Goal: Task Accomplishment & Management: Manage account settings

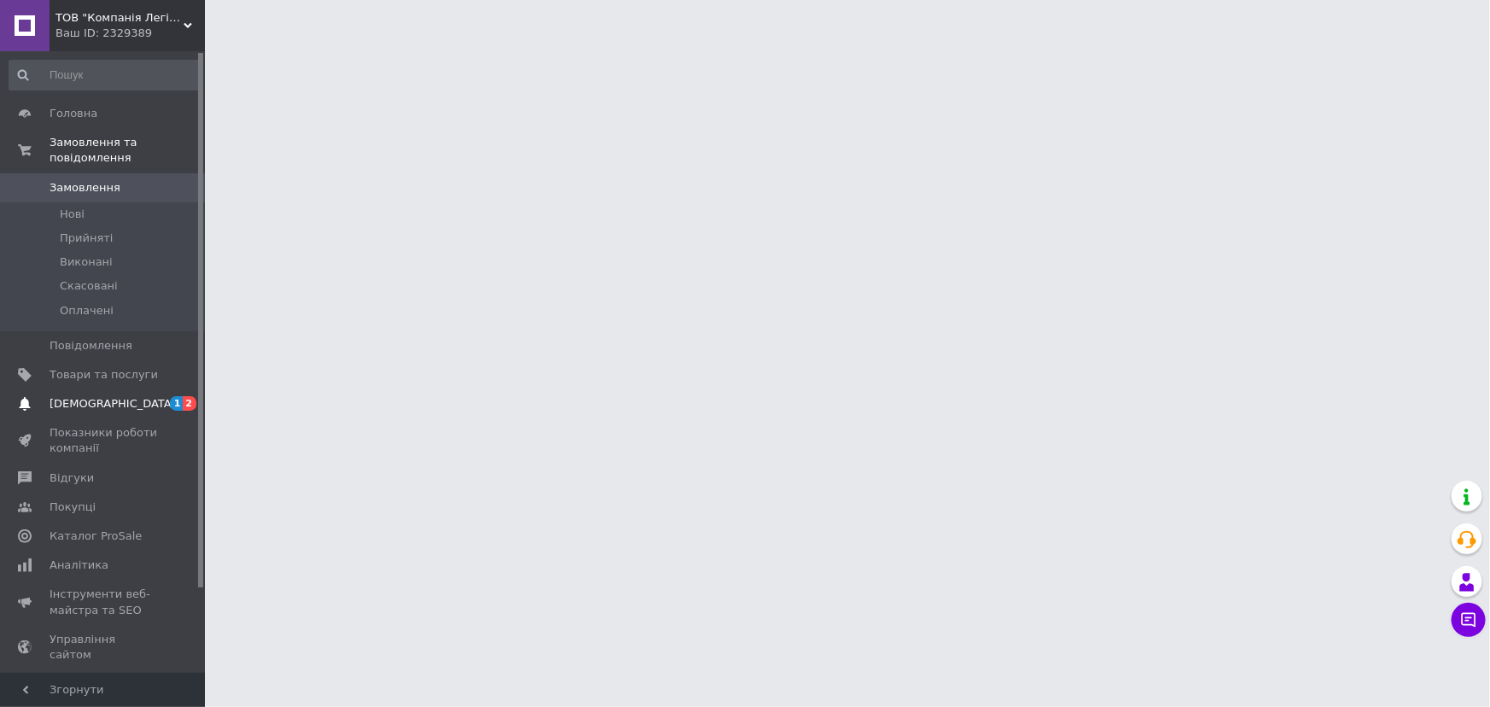
click at [81, 396] on span "[DEMOGRAPHIC_DATA]" at bounding box center [113, 403] width 126 height 15
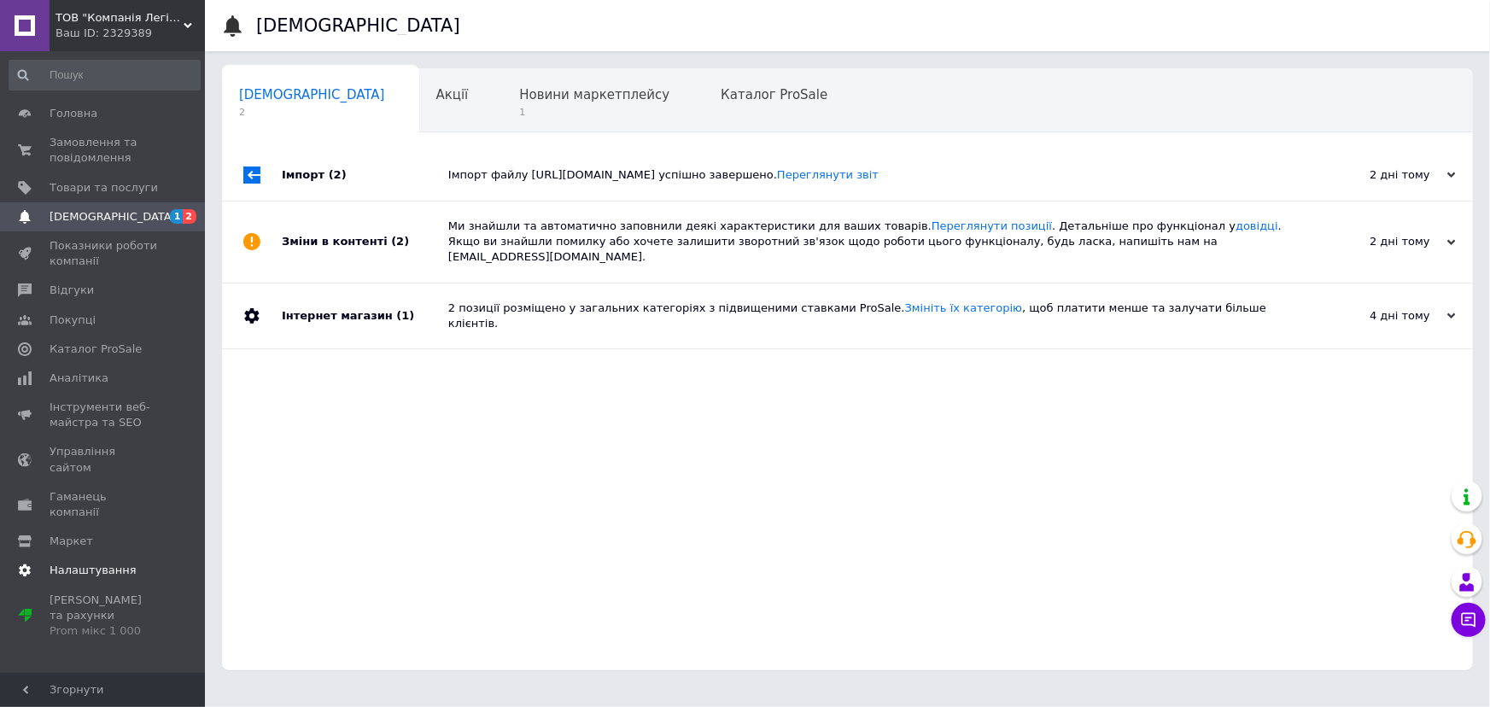
click at [102, 563] on span "Налаштування" at bounding box center [93, 570] width 87 height 15
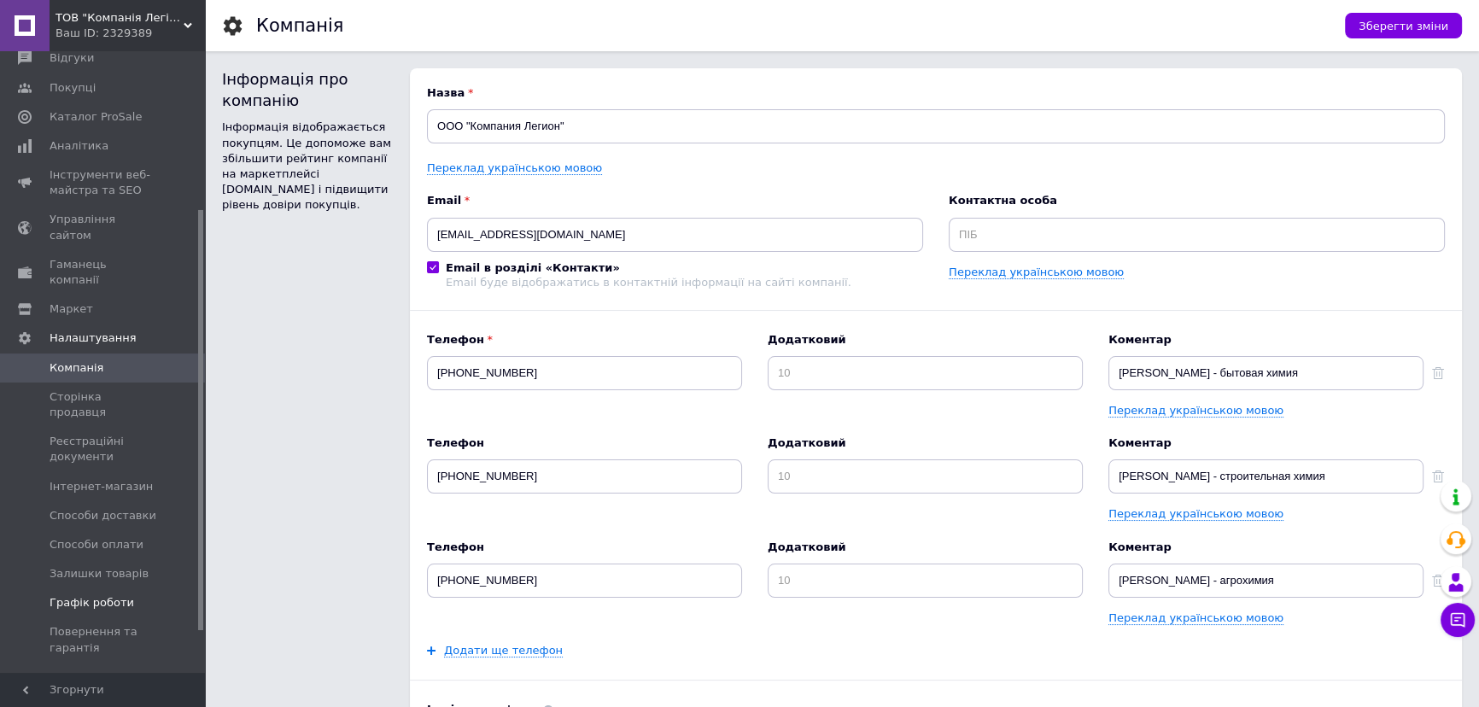
scroll to position [294, 0]
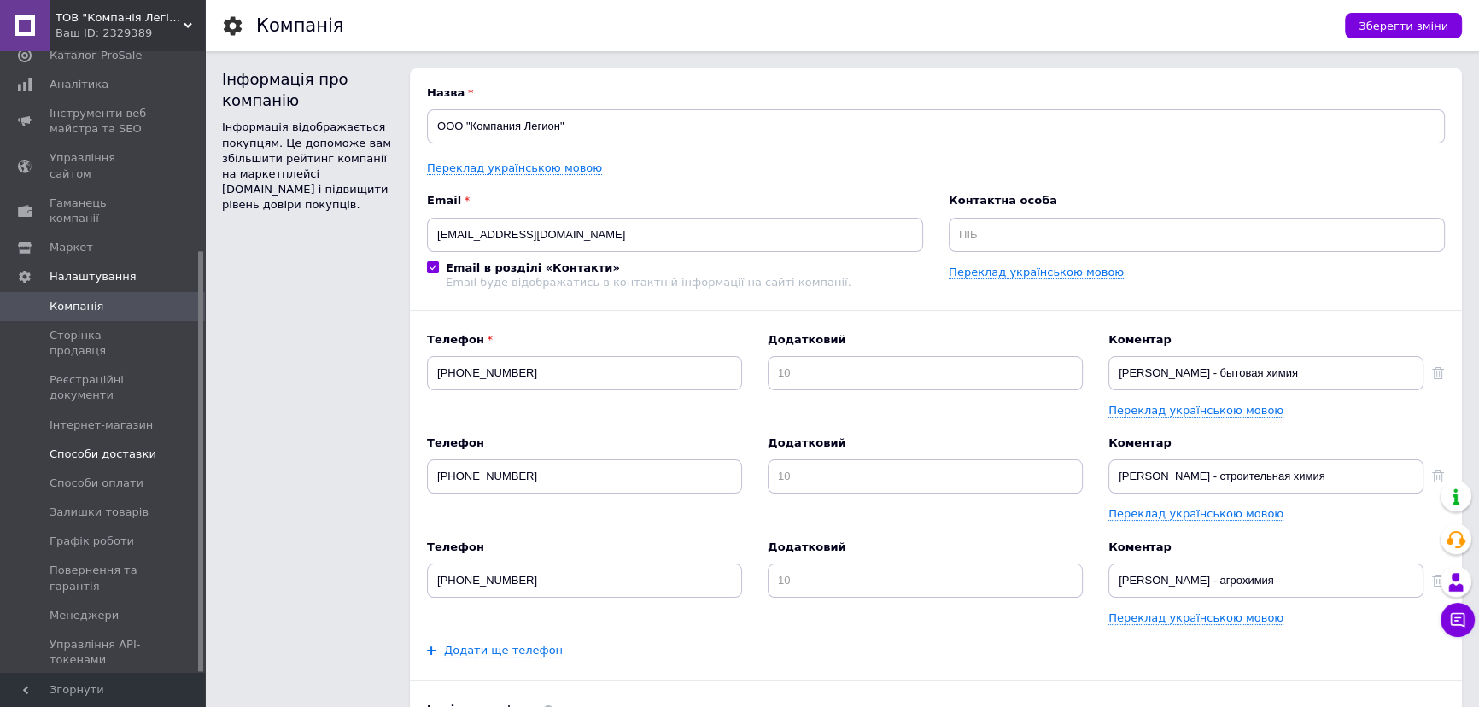
click at [107, 447] on span "Способи доставки" at bounding box center [103, 454] width 107 height 15
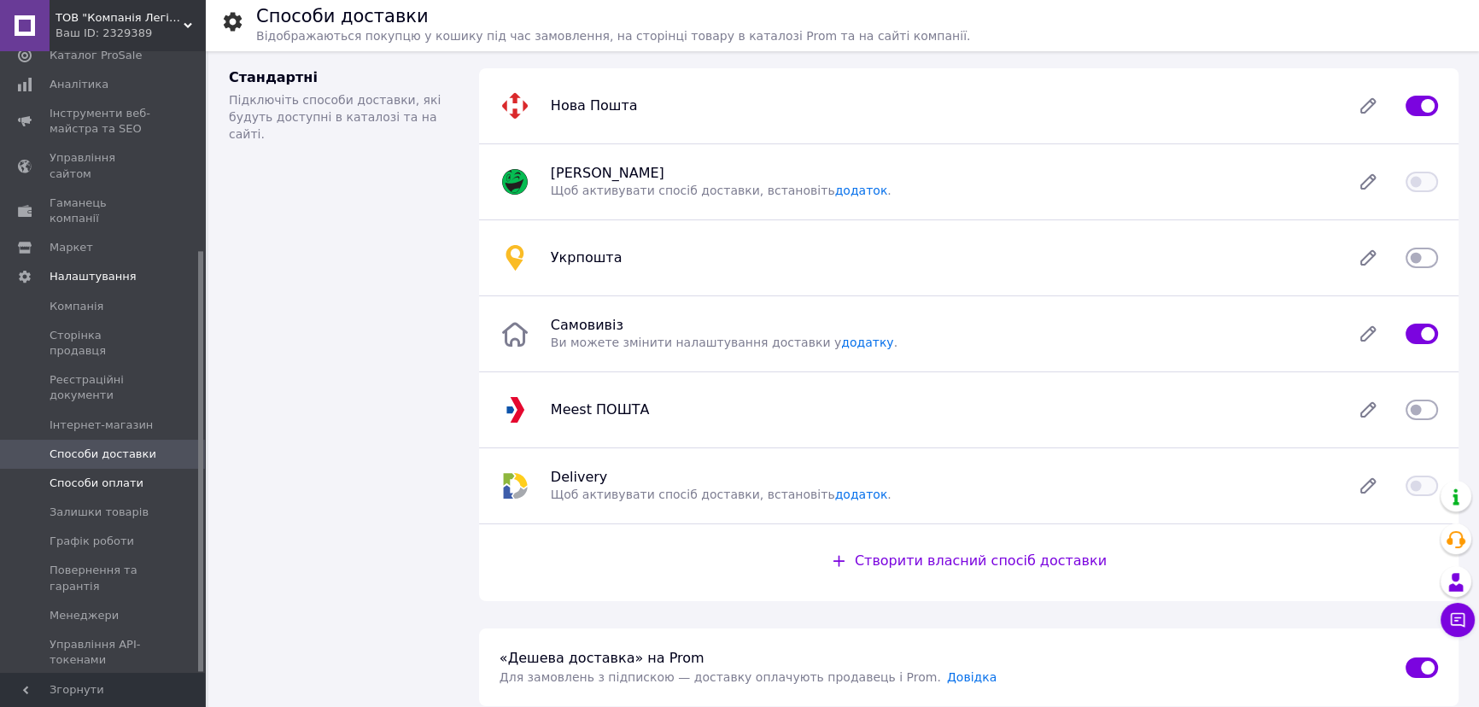
click at [127, 476] on span "Способи оплати" at bounding box center [97, 483] width 94 height 15
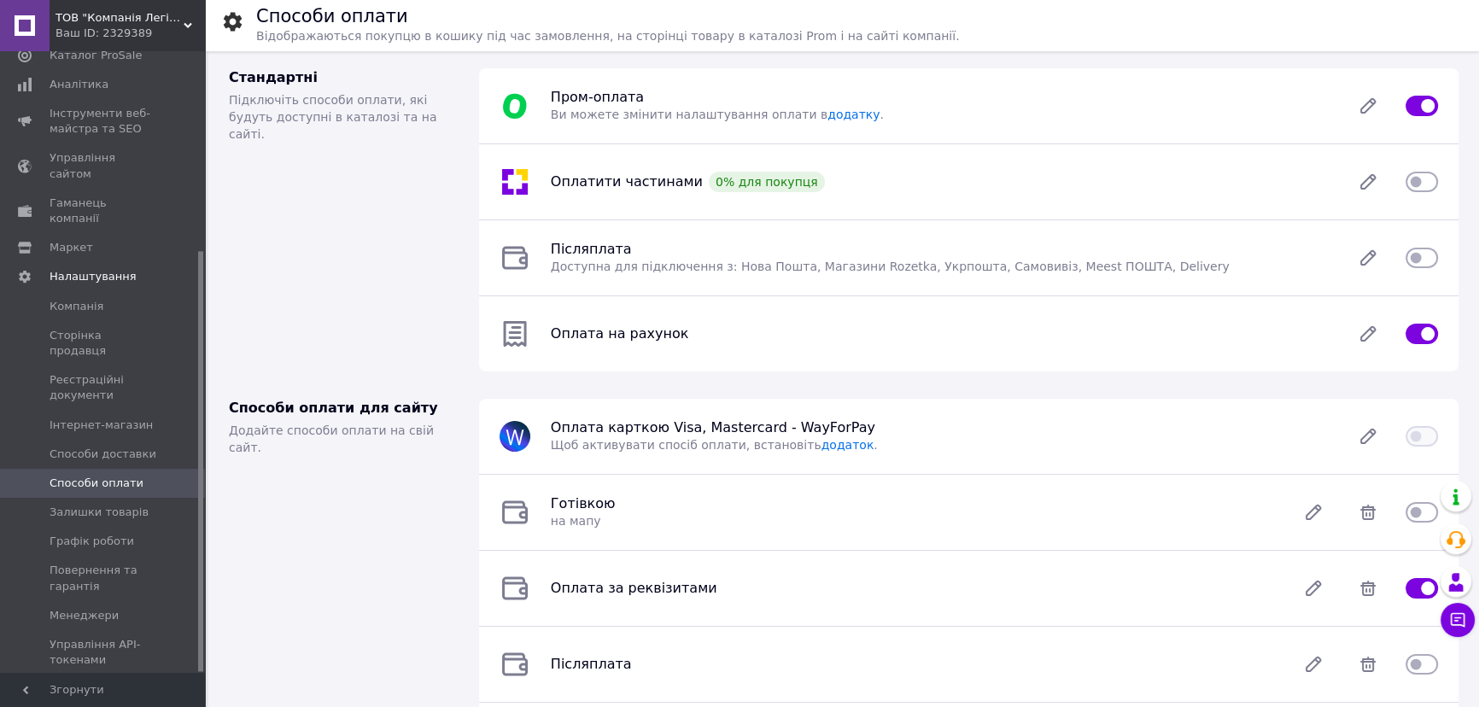
click at [1438, 183] on div at bounding box center [1421, 181] width 53 height 17
click at [1423, 184] on input "checkbox" at bounding box center [1421, 181] width 32 height 17
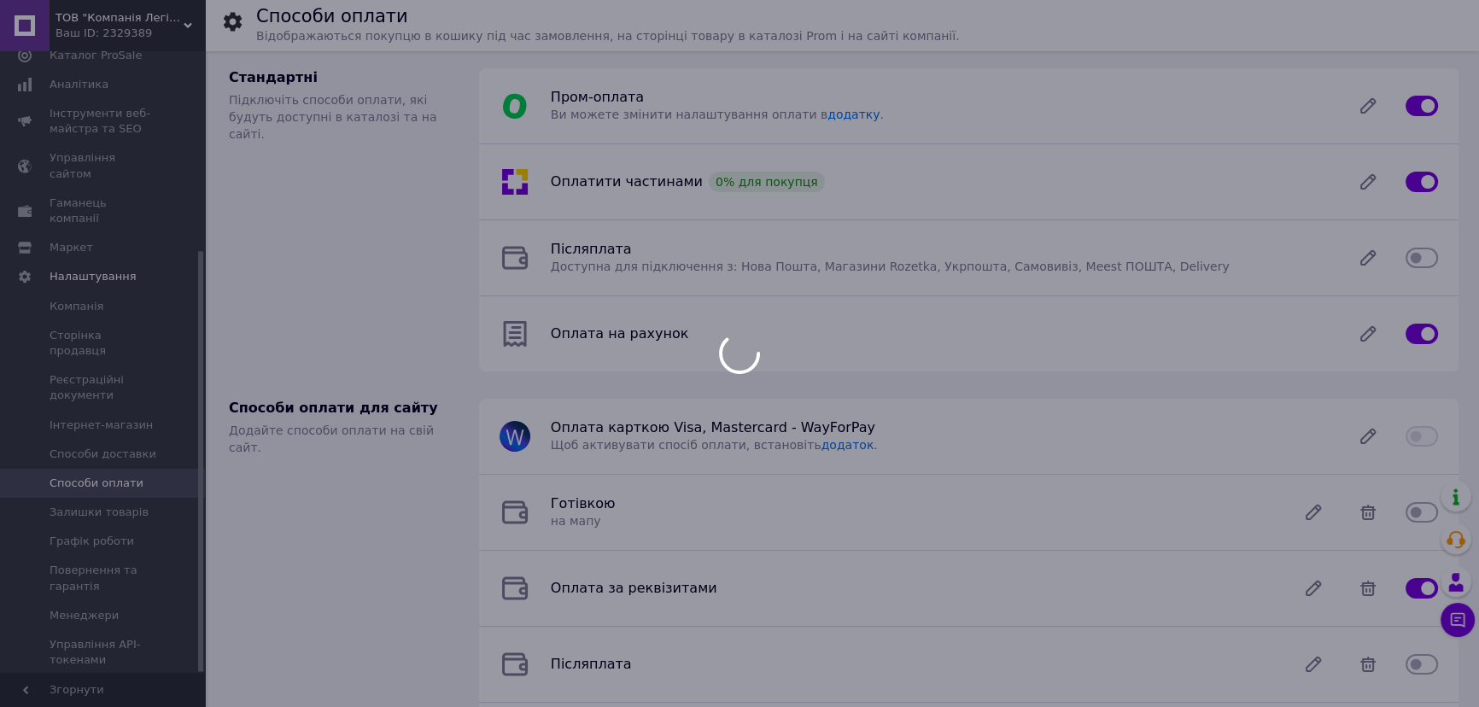
checkbox input "false"
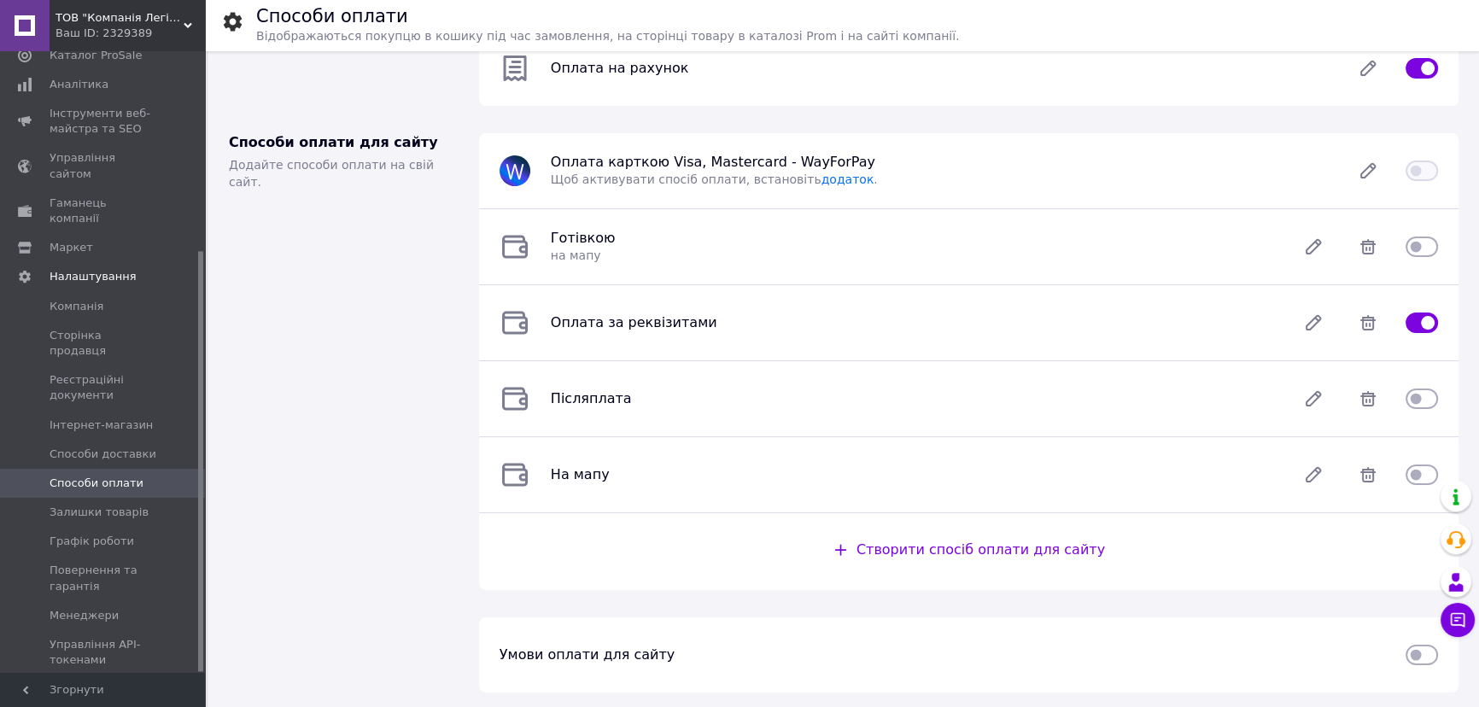
scroll to position [270, 0]
click at [1418, 470] on input "checkbox" at bounding box center [1421, 472] width 32 height 17
checkbox input "true"
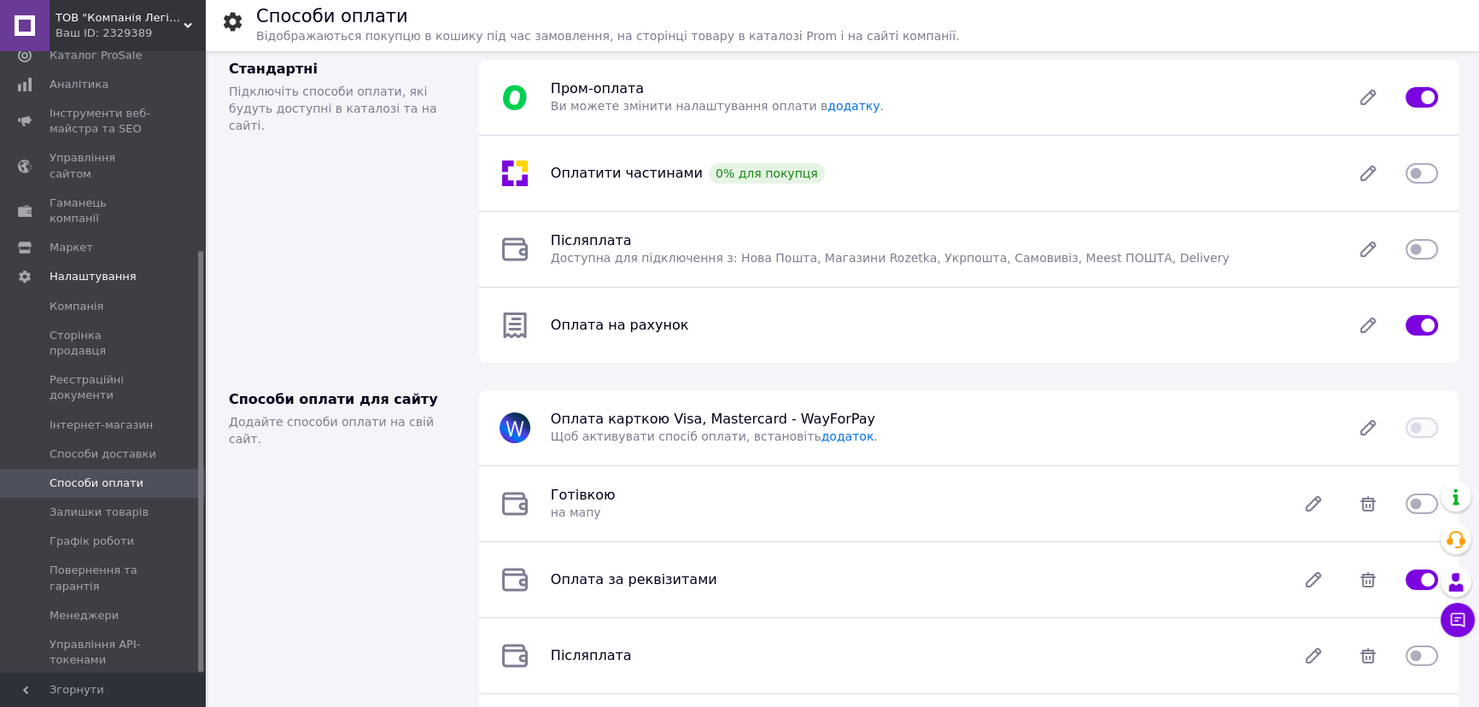
scroll to position [0, 0]
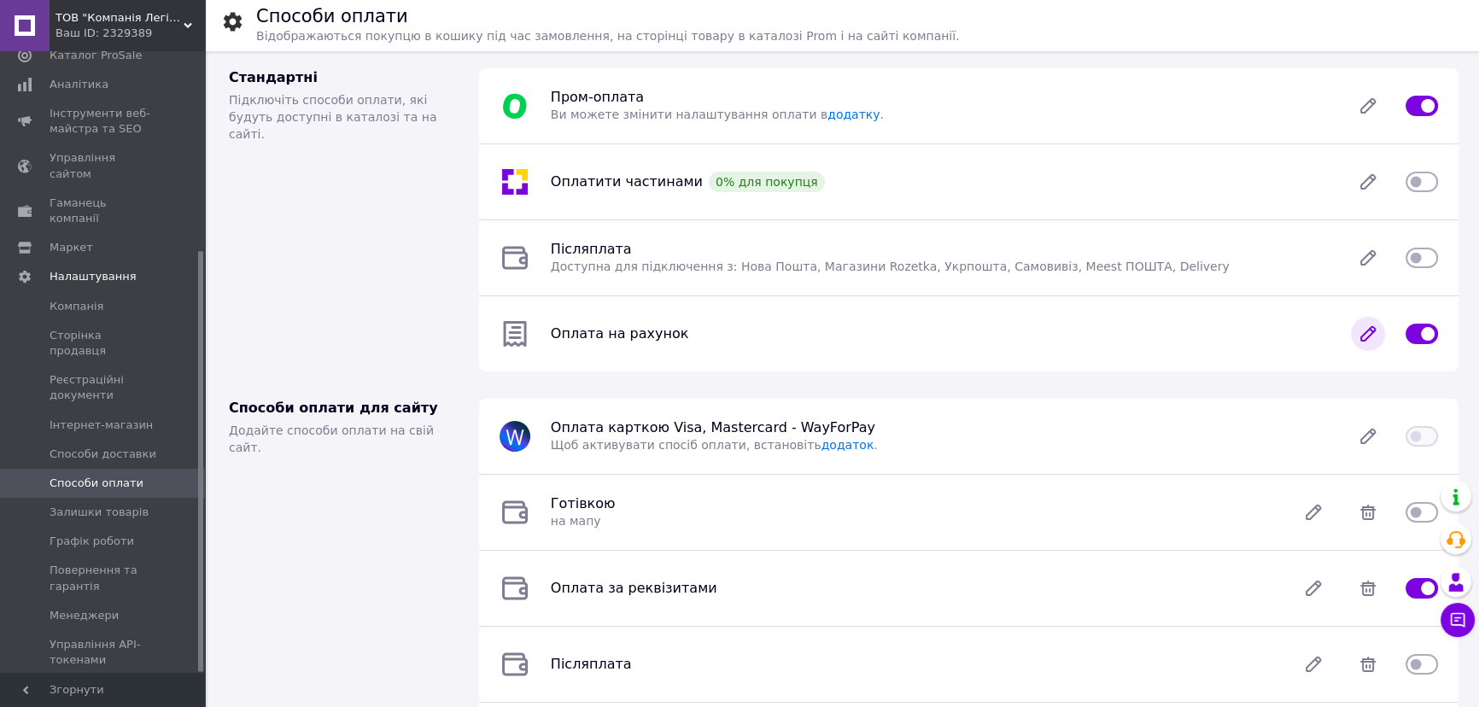
click at [1370, 330] on icon at bounding box center [1368, 334] width 14 height 14
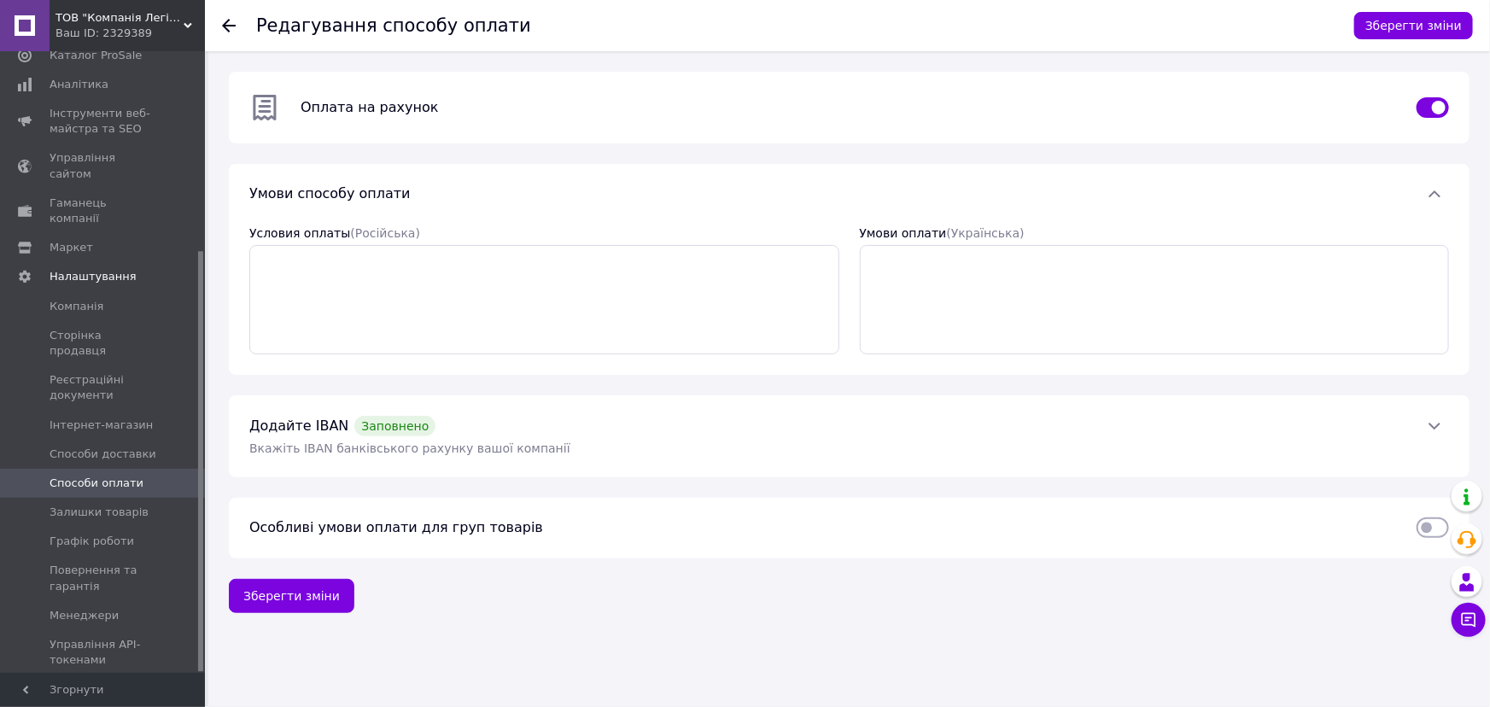
click at [1427, 417] on span at bounding box center [1434, 425] width 29 height 17
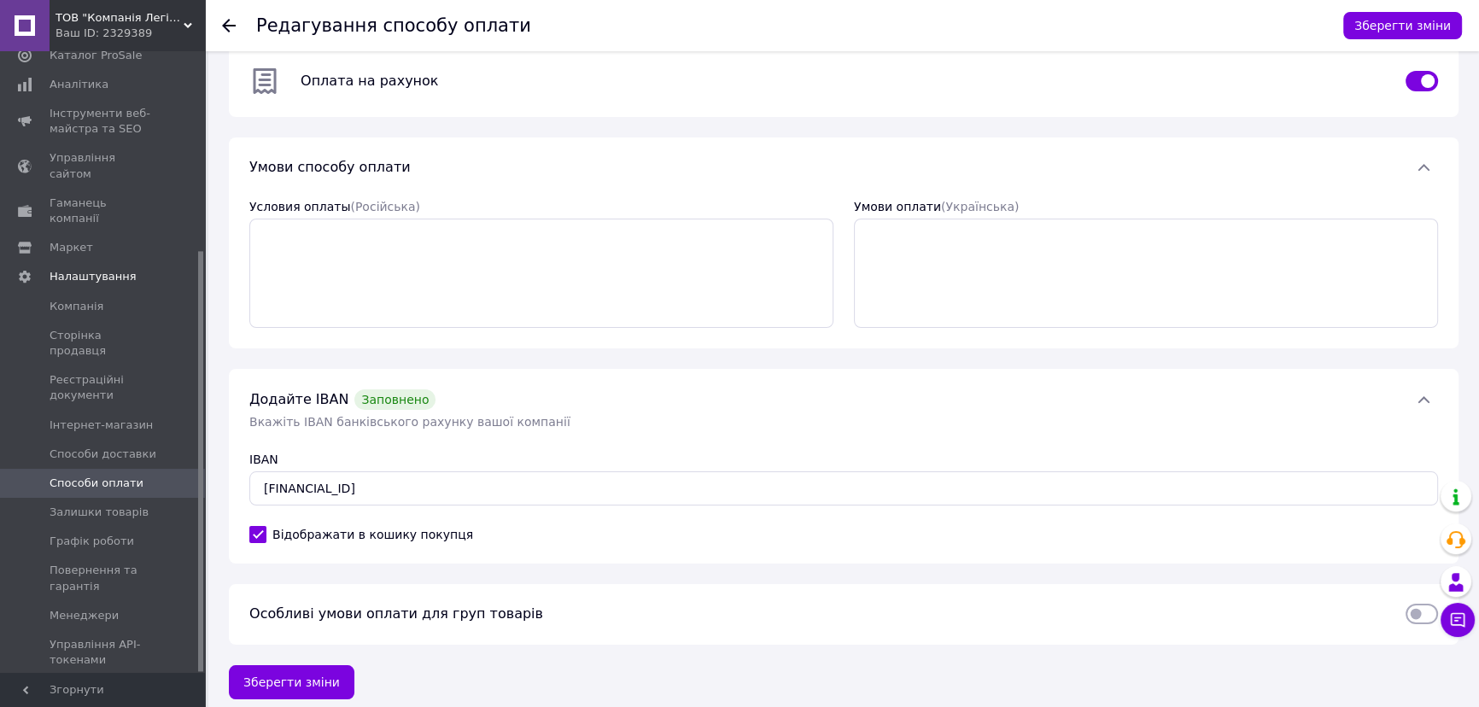
scroll to position [38, 0]
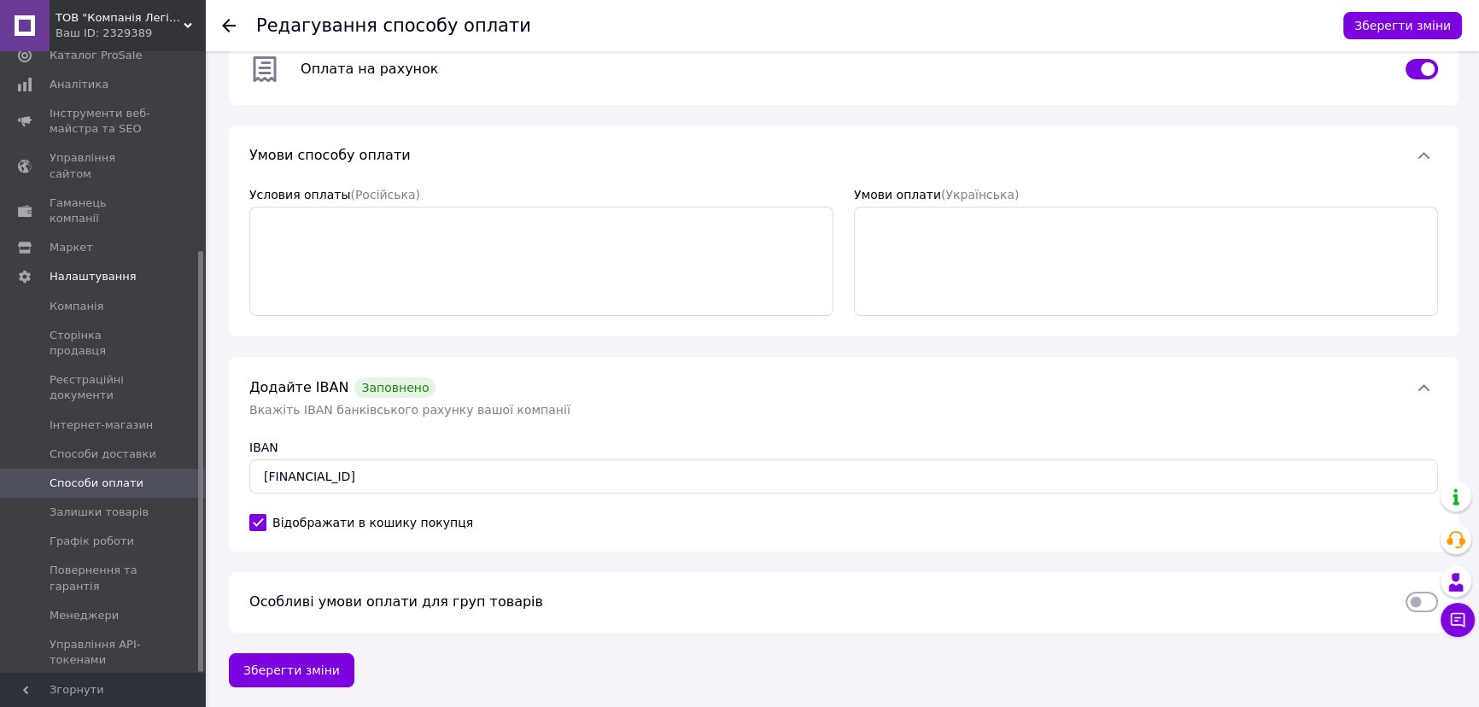
click at [221, 20] on div "Редагування способу оплати Зберегти зміни" at bounding box center [842, 25] width 1274 height 51
click at [229, 24] on icon at bounding box center [229, 26] width 14 height 14
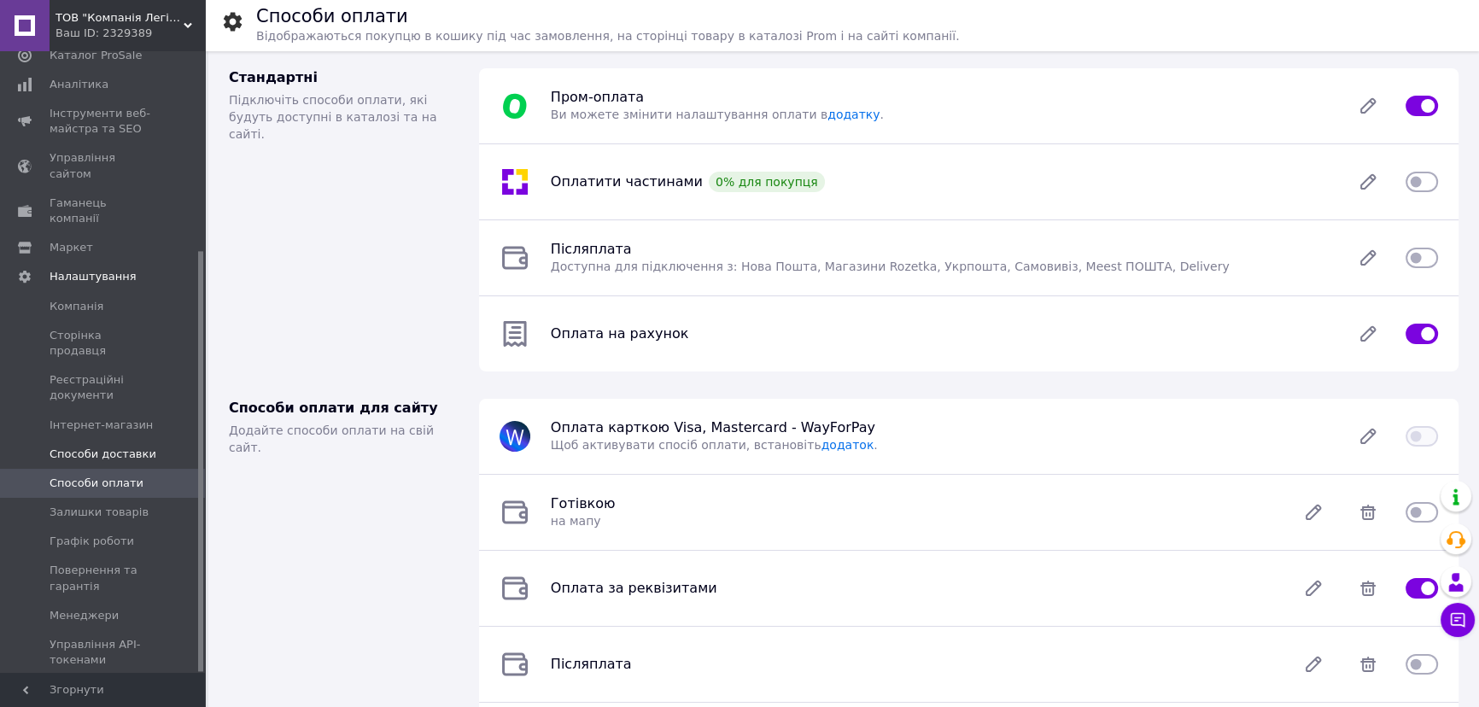
click at [108, 447] on span "Способи доставки" at bounding box center [103, 454] width 107 height 15
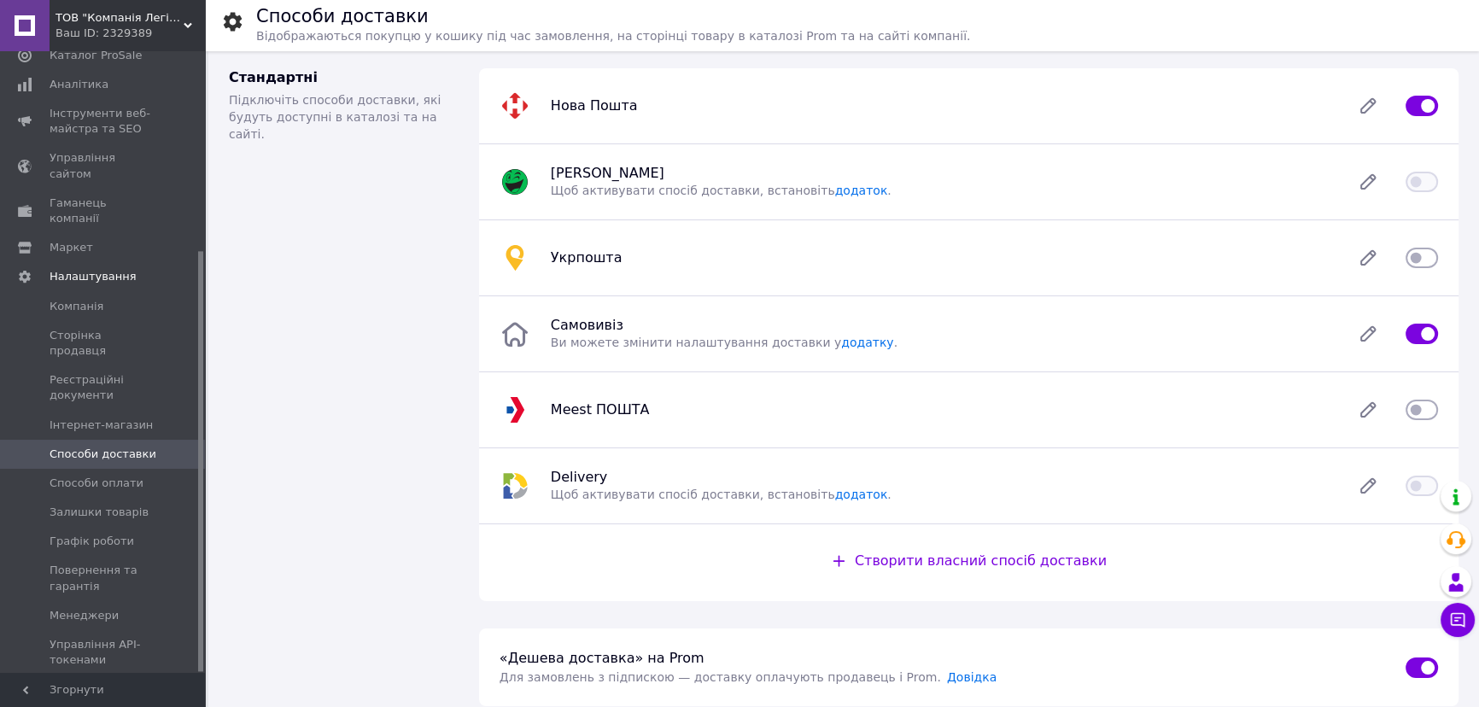
click at [1419, 260] on input "checkbox" at bounding box center [1421, 257] width 32 height 17
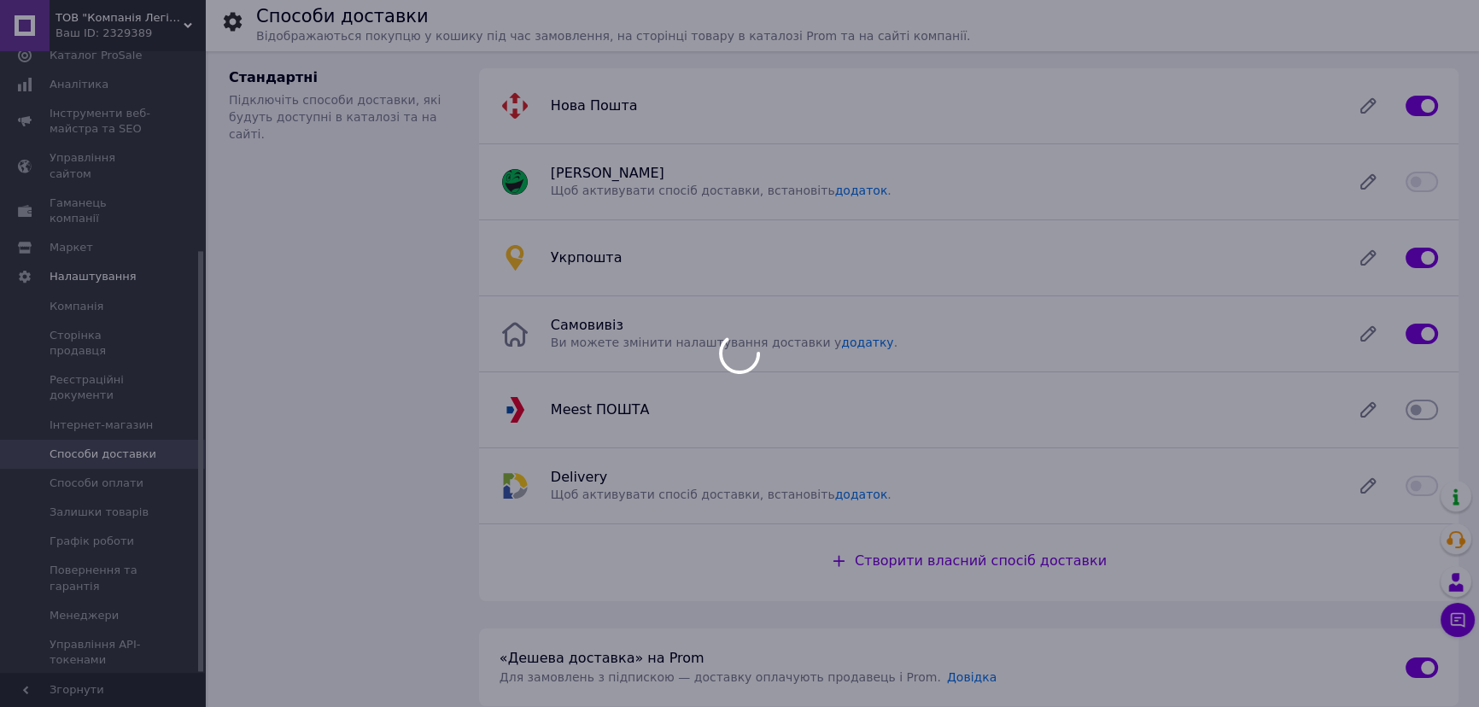
checkbox input "false"
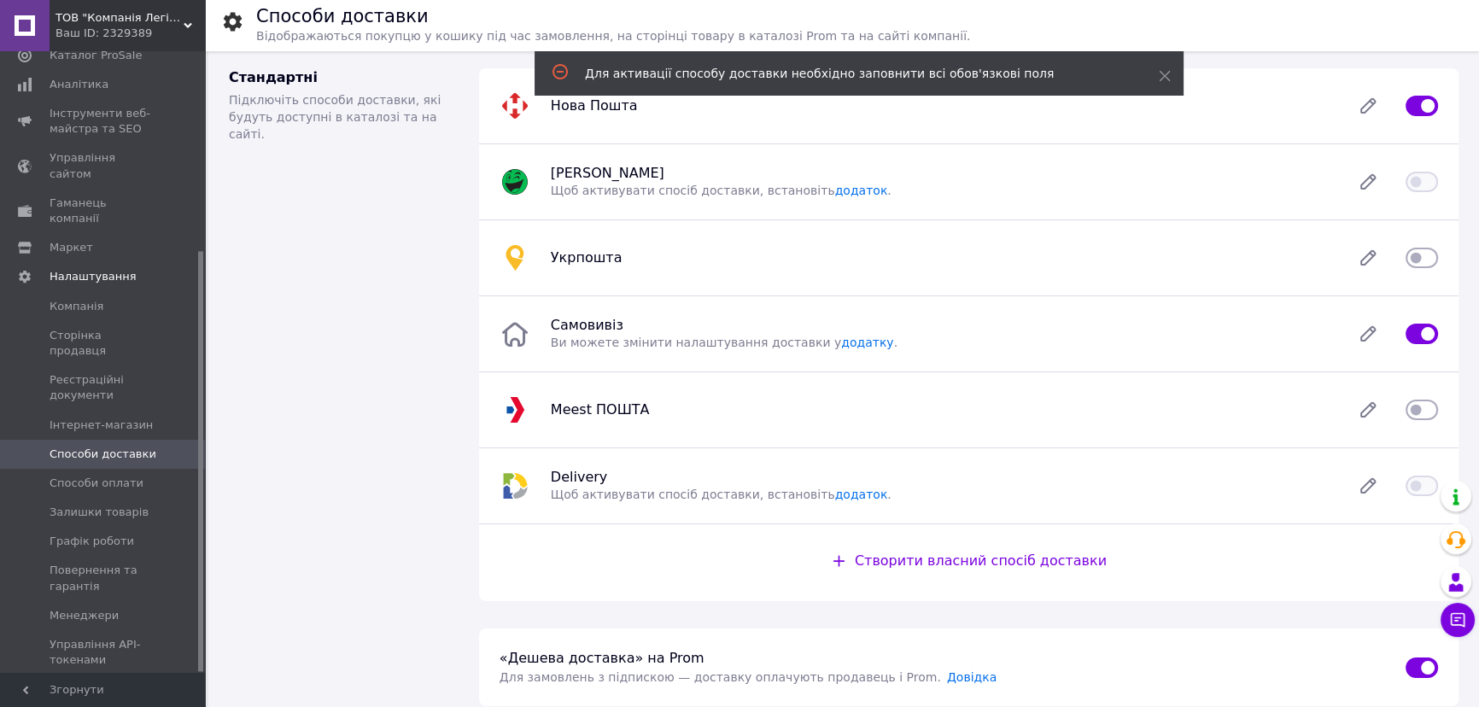
click at [1437, 417] on input "checkbox" at bounding box center [1421, 409] width 32 height 17
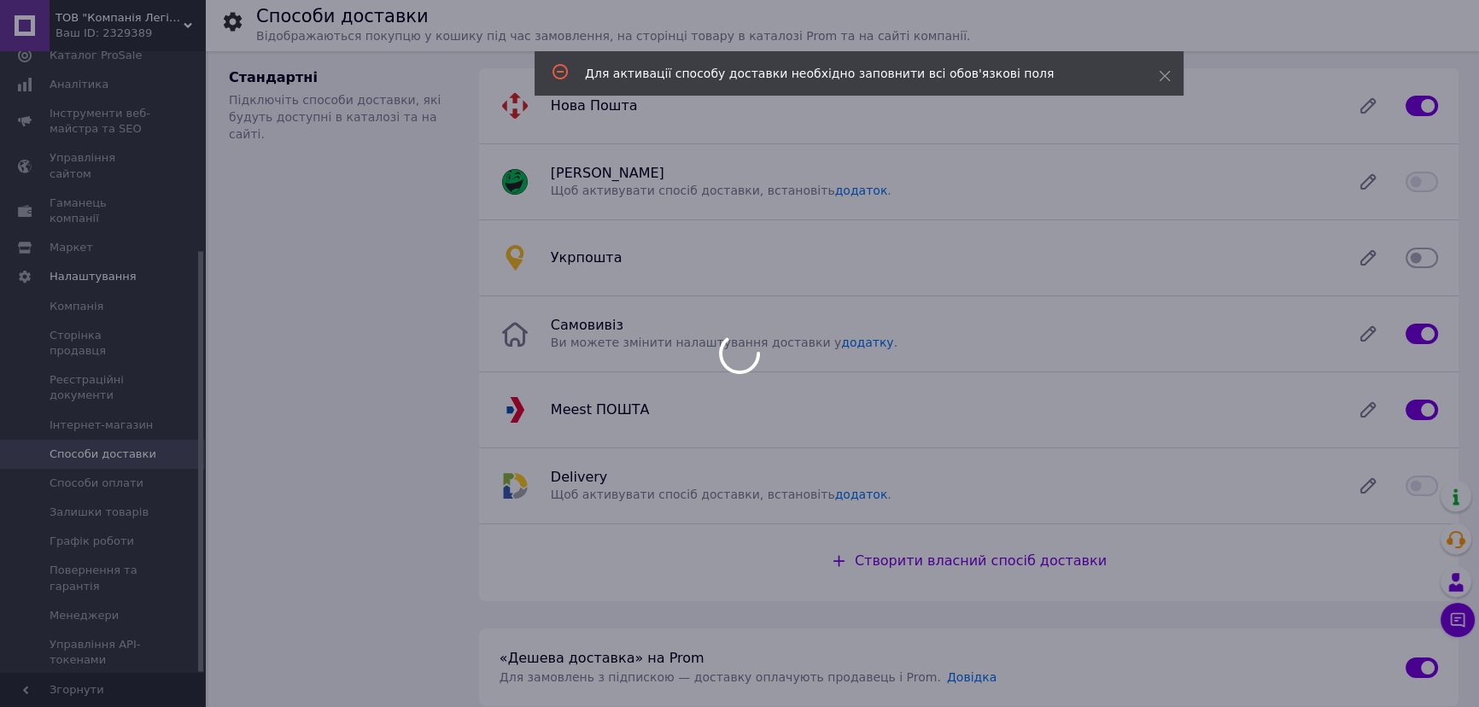
click at [1421, 407] on div at bounding box center [739, 353] width 1479 height 707
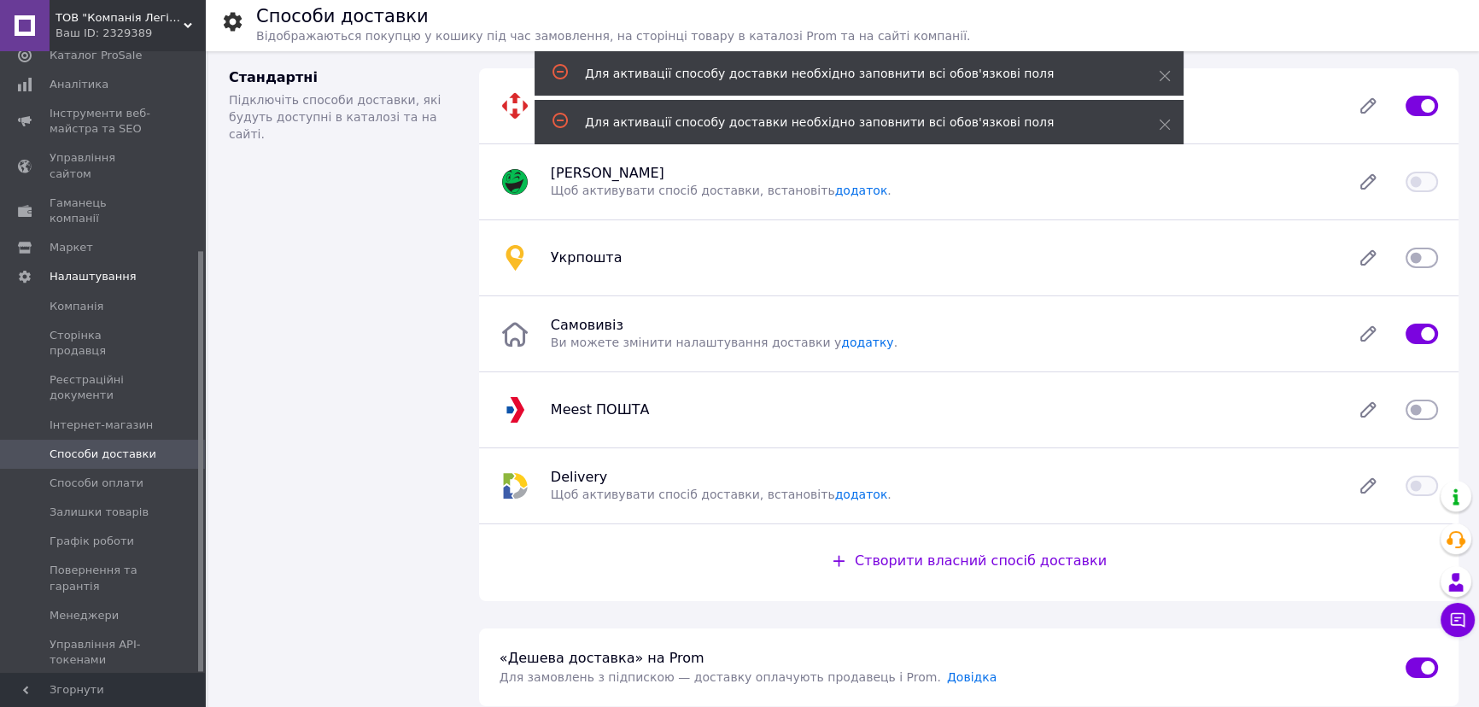
click at [1432, 409] on input "checkbox" at bounding box center [1421, 409] width 32 height 17
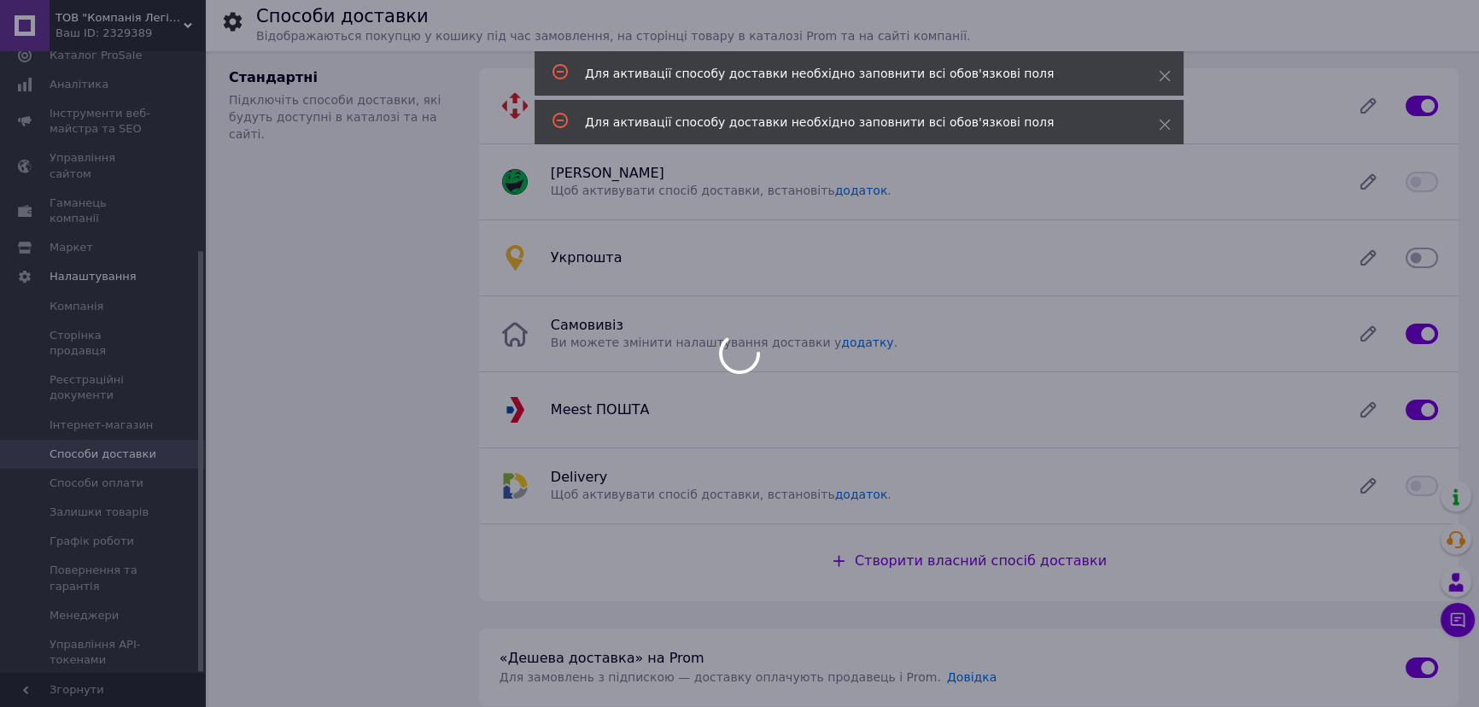
checkbox input "false"
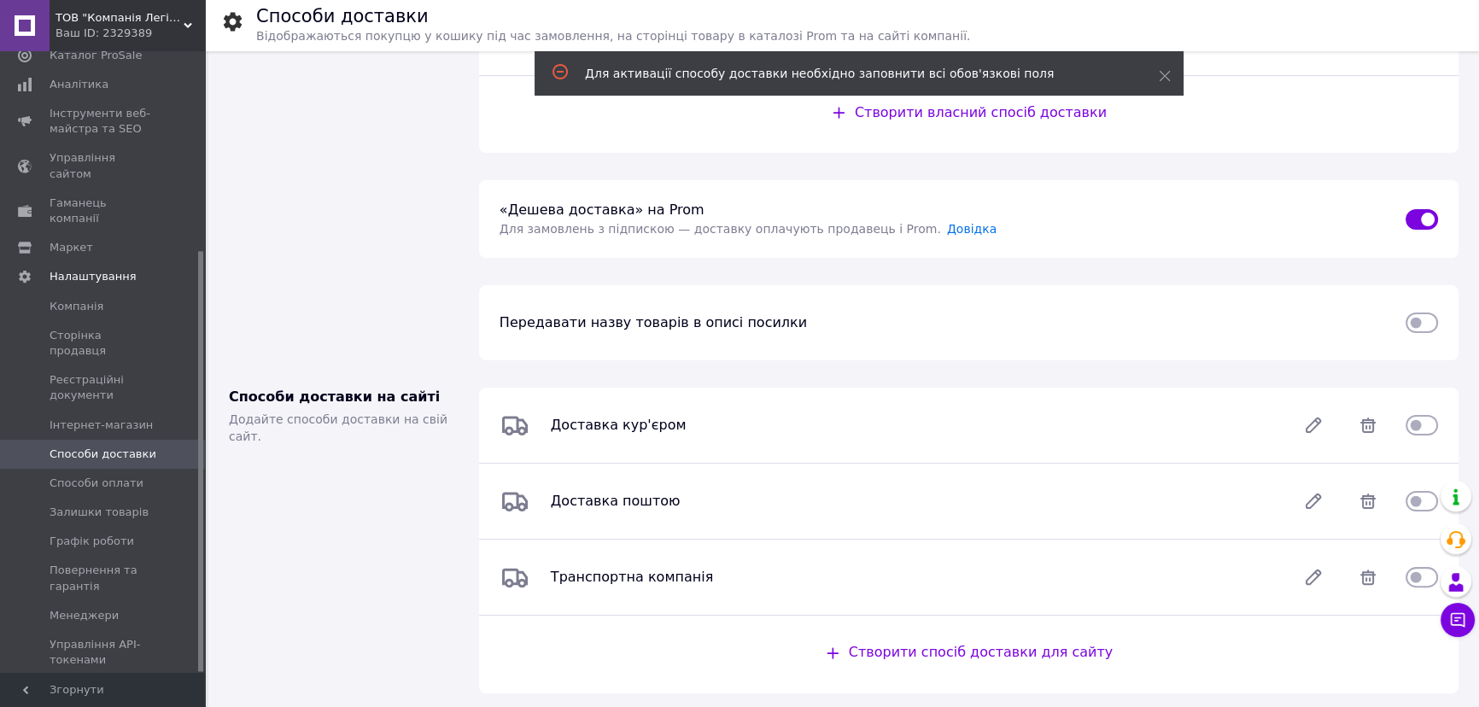
scroll to position [554, 0]
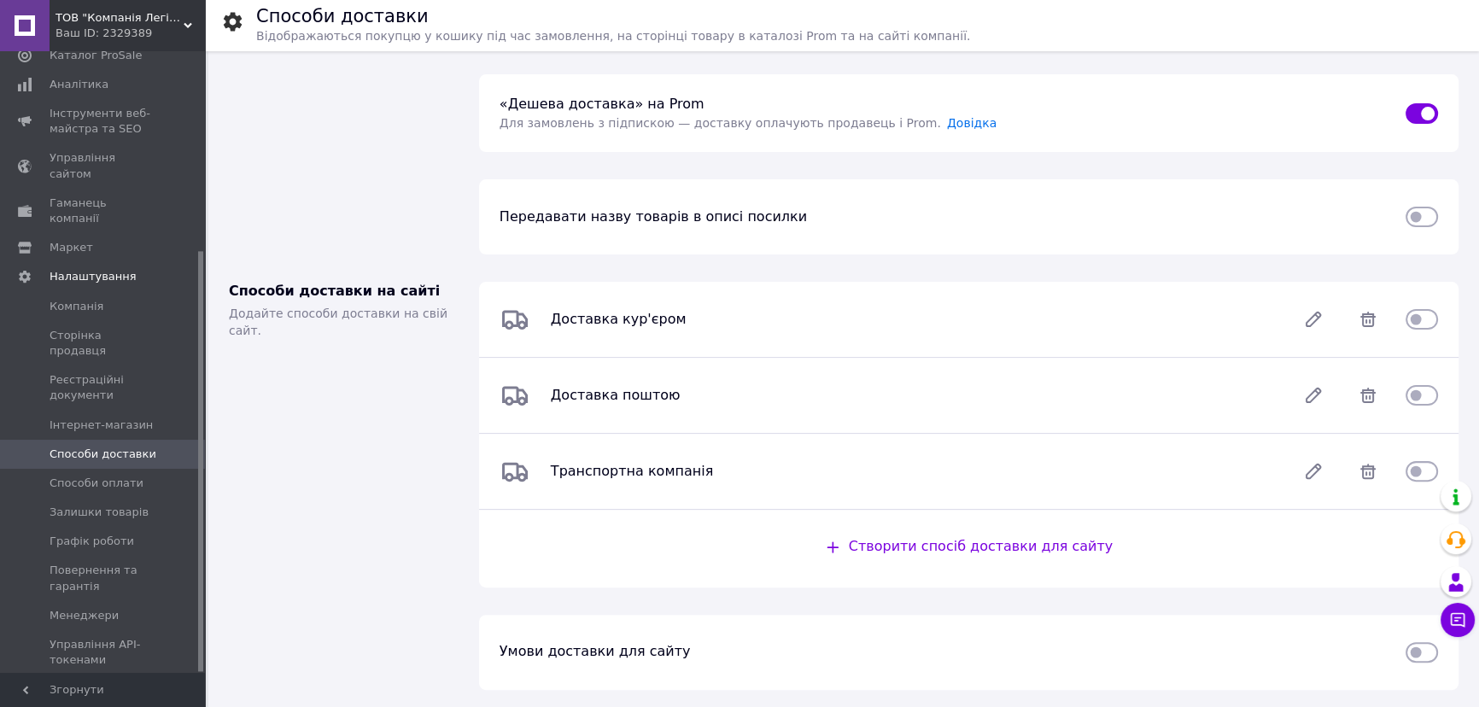
click at [1428, 397] on input "checkbox" at bounding box center [1421, 395] width 32 height 17
checkbox input "true"
click at [1429, 470] on input "checkbox" at bounding box center [1421, 471] width 32 height 17
checkbox input "true"
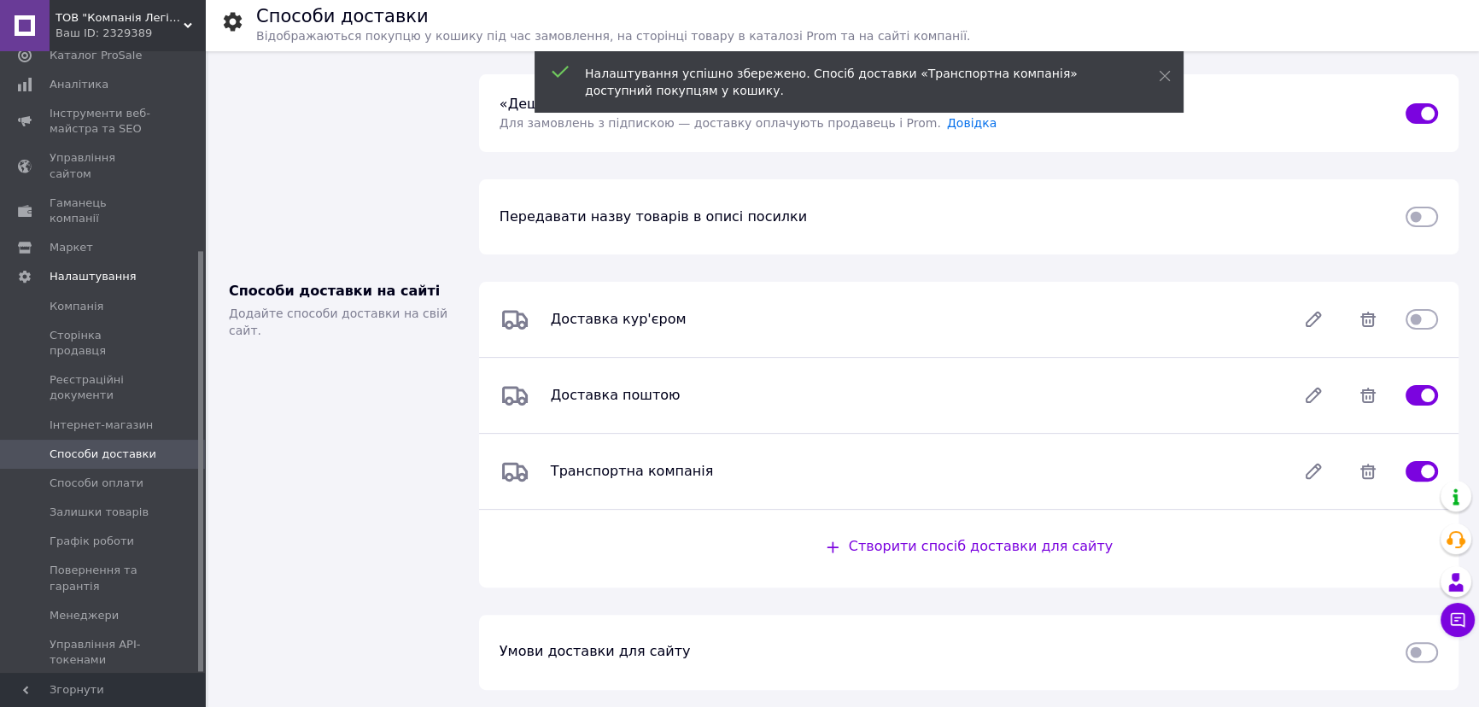
click at [1418, 323] on input "checkbox" at bounding box center [1421, 319] width 32 height 17
checkbox input "true"
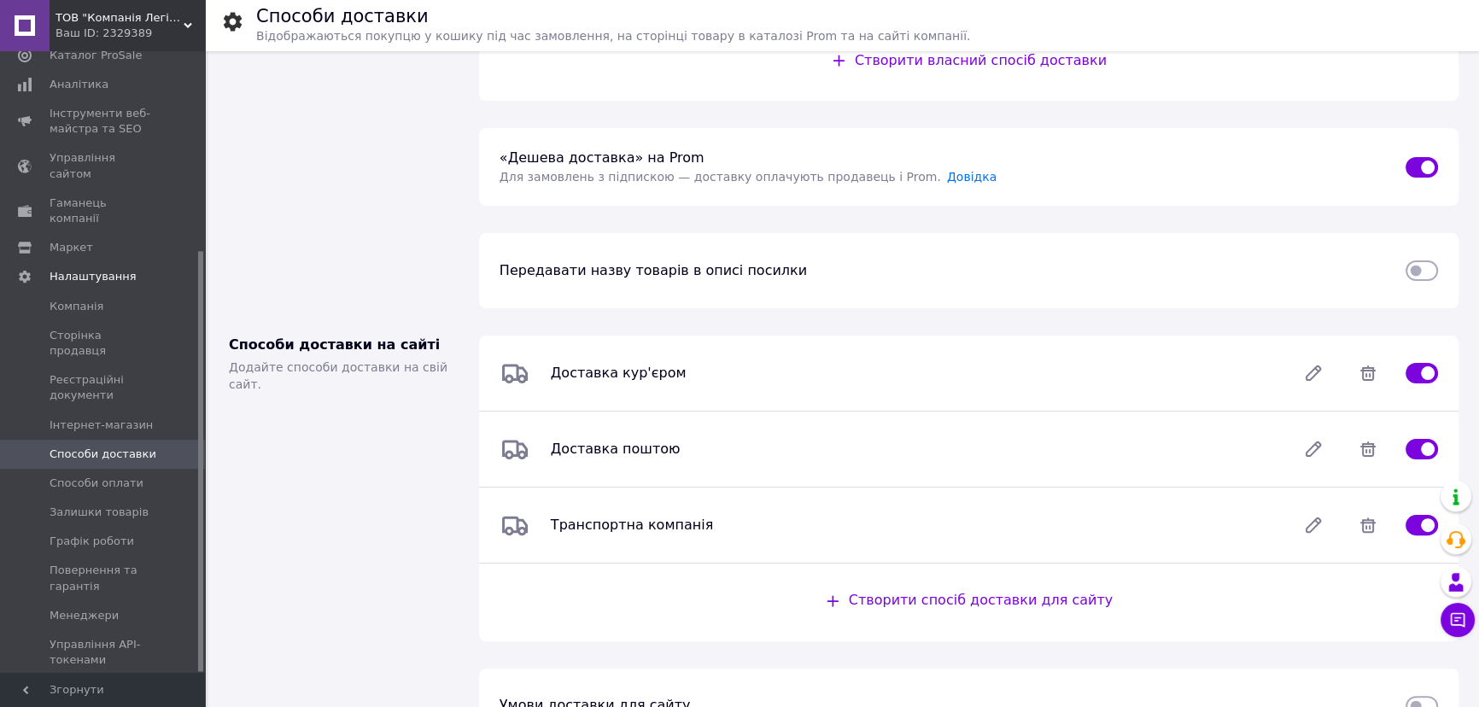
scroll to position [476, 0]
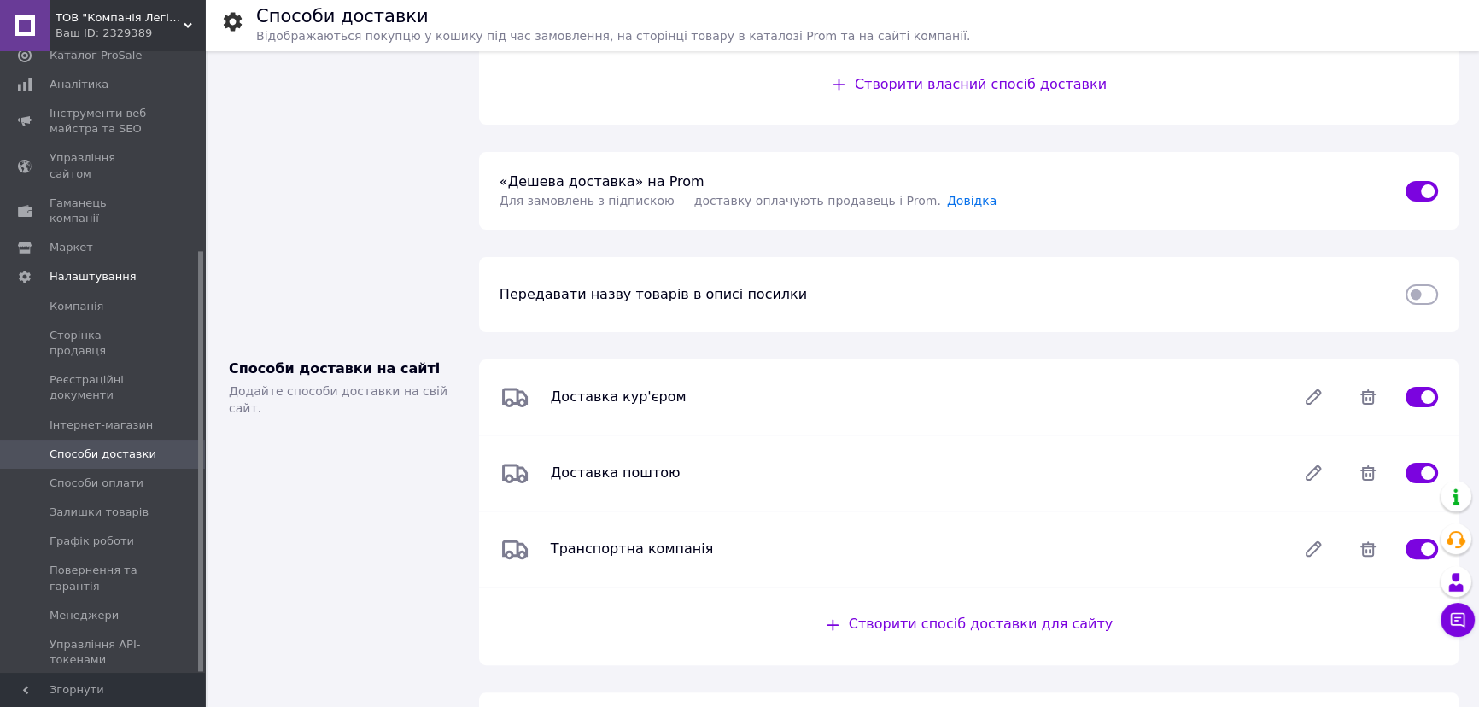
click at [1420, 299] on input "checkbox" at bounding box center [1421, 294] width 32 height 17
checkbox input "true"
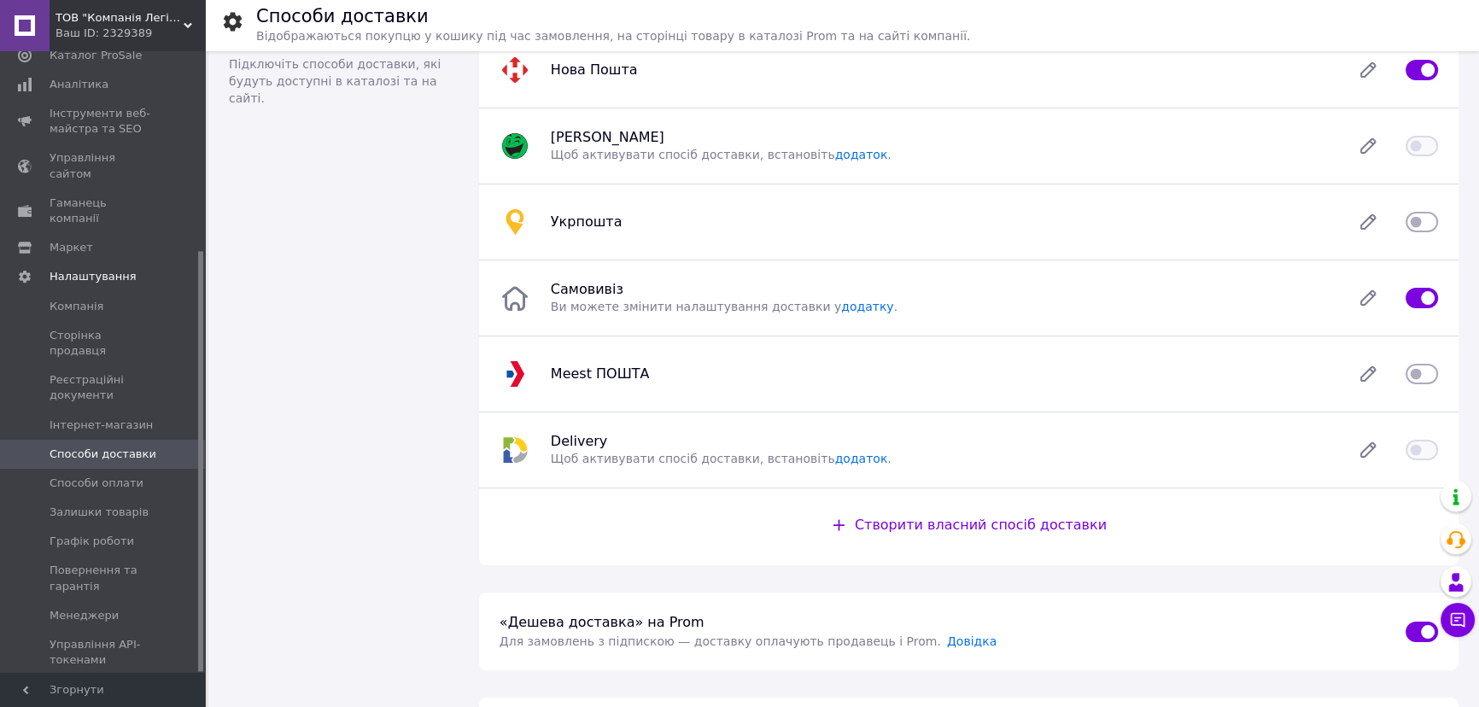
scroll to position [0, 0]
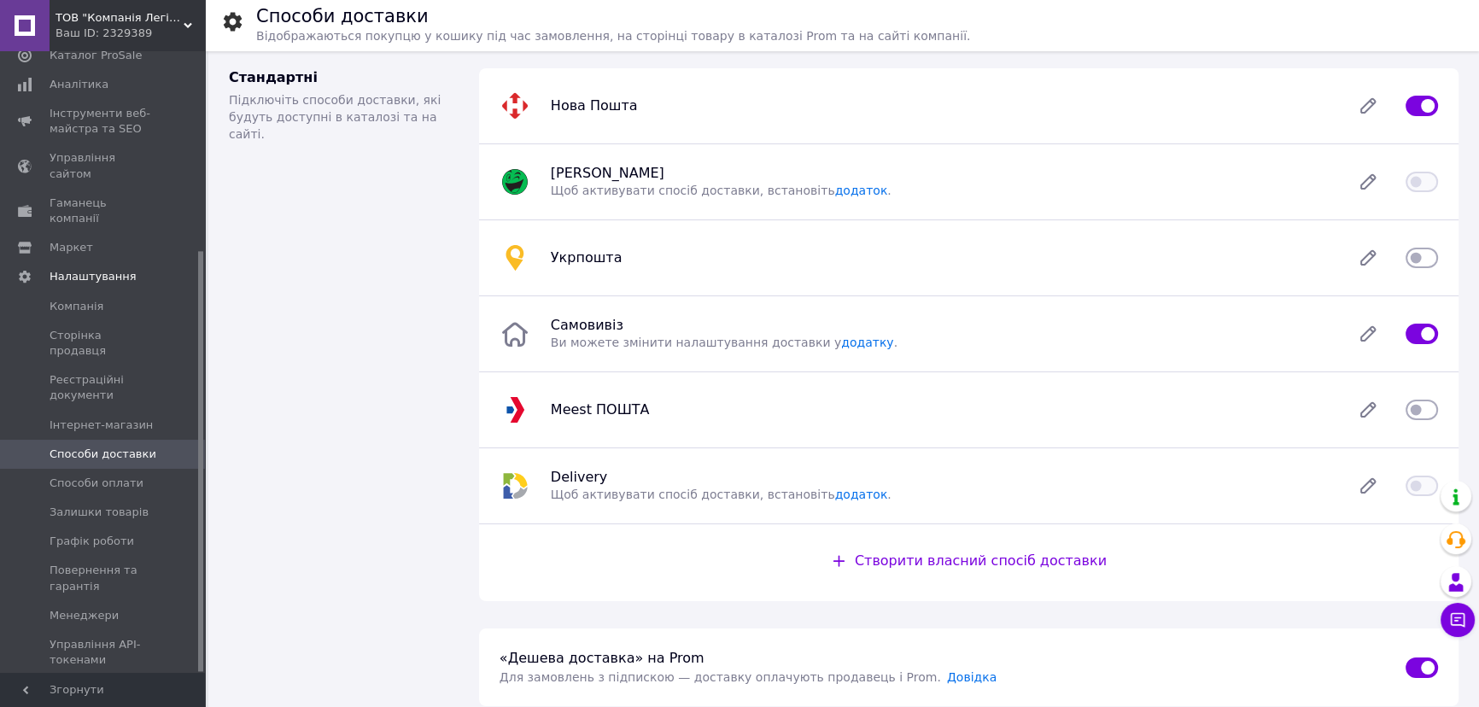
click at [1431, 260] on input "checkbox" at bounding box center [1421, 257] width 32 height 17
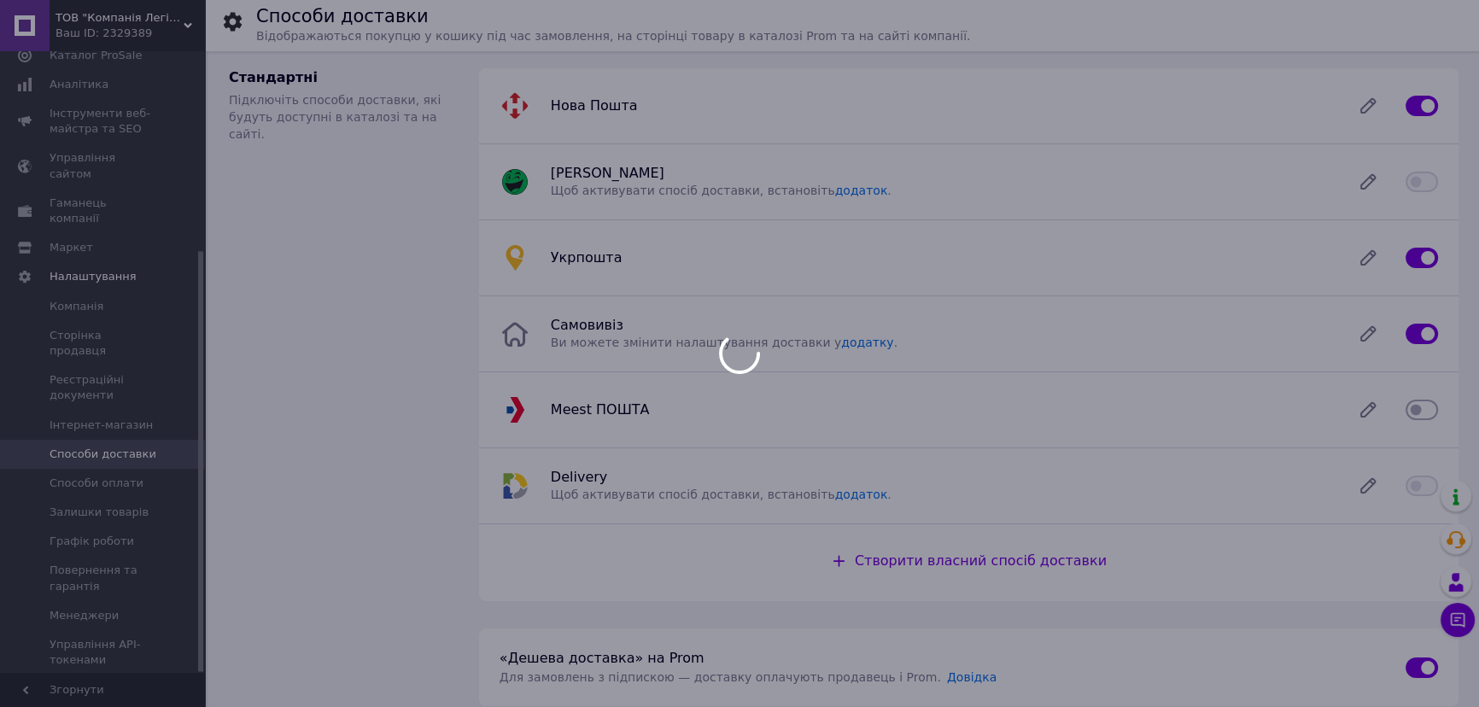
checkbox input "false"
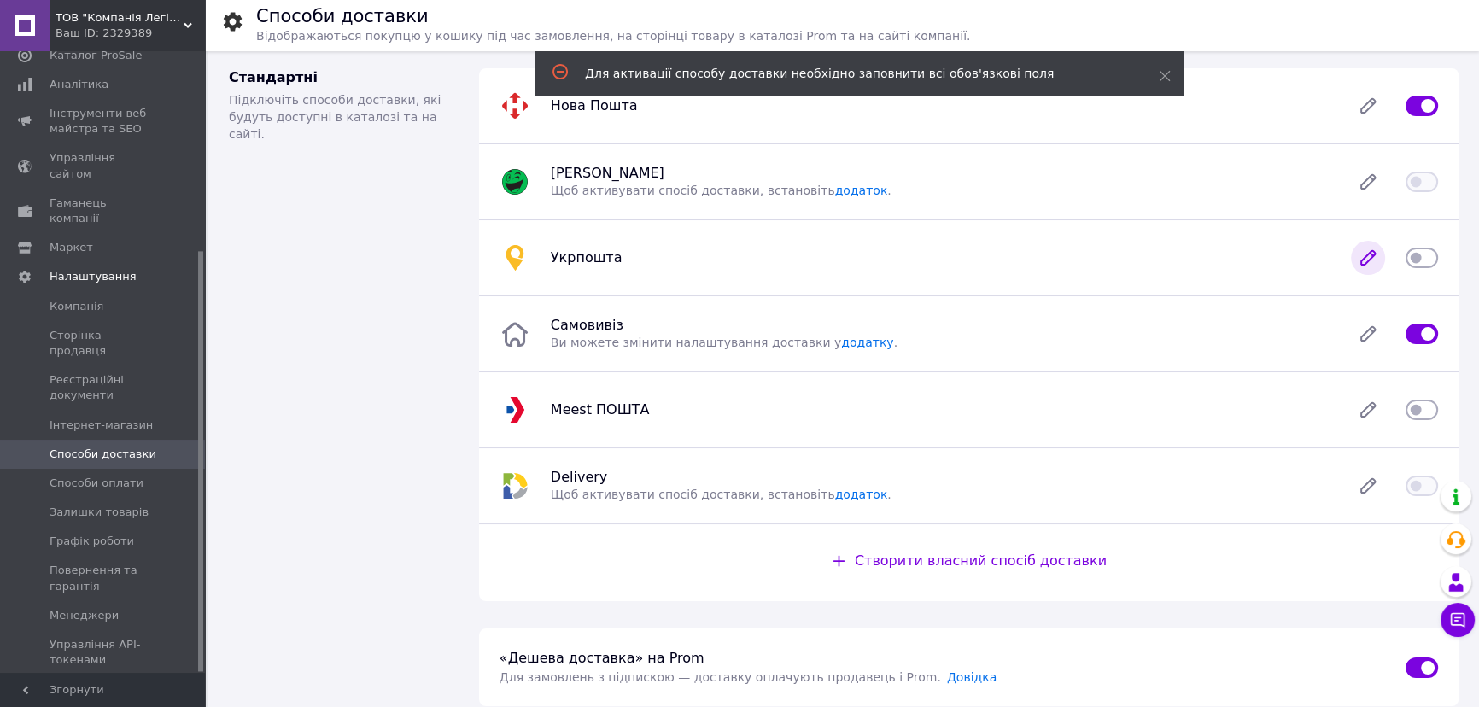
click at [1375, 257] on icon at bounding box center [1368, 258] width 34 height 34
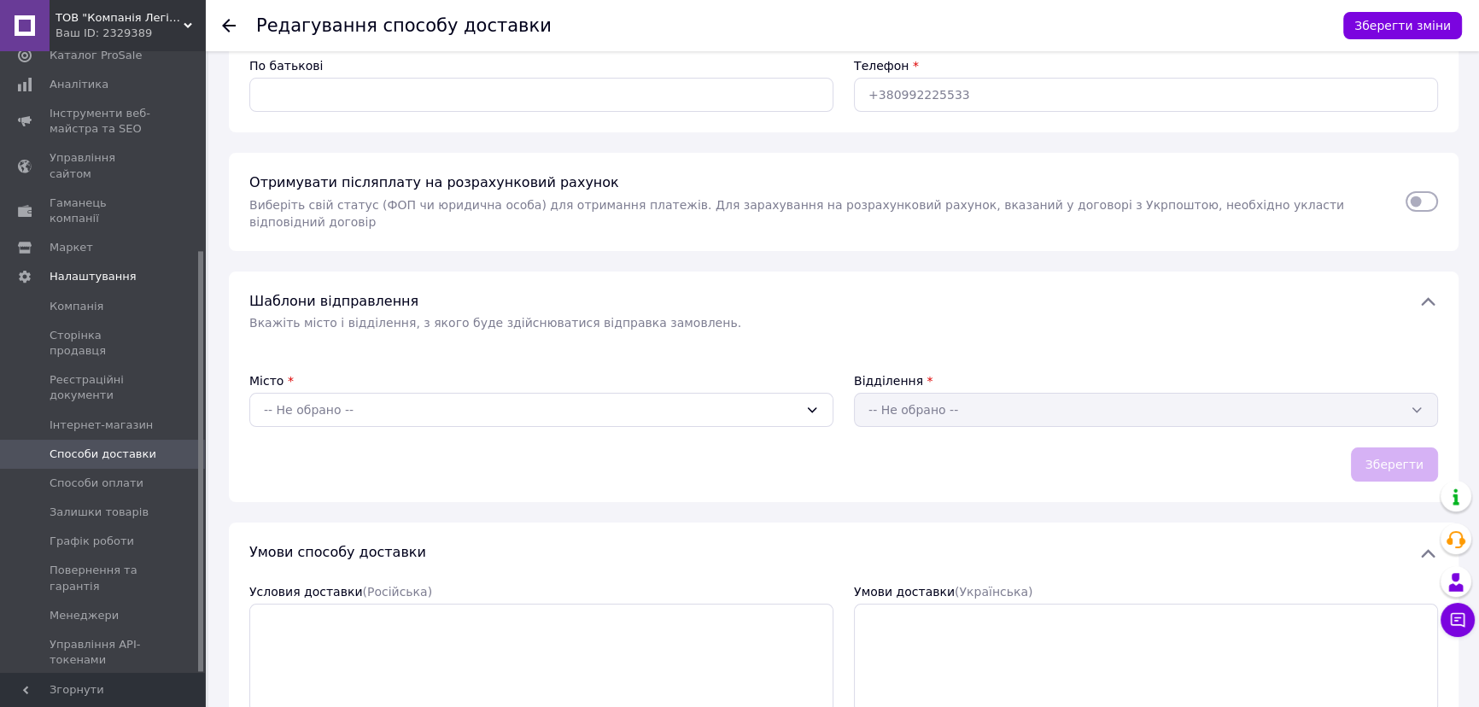
scroll to position [310, 0]
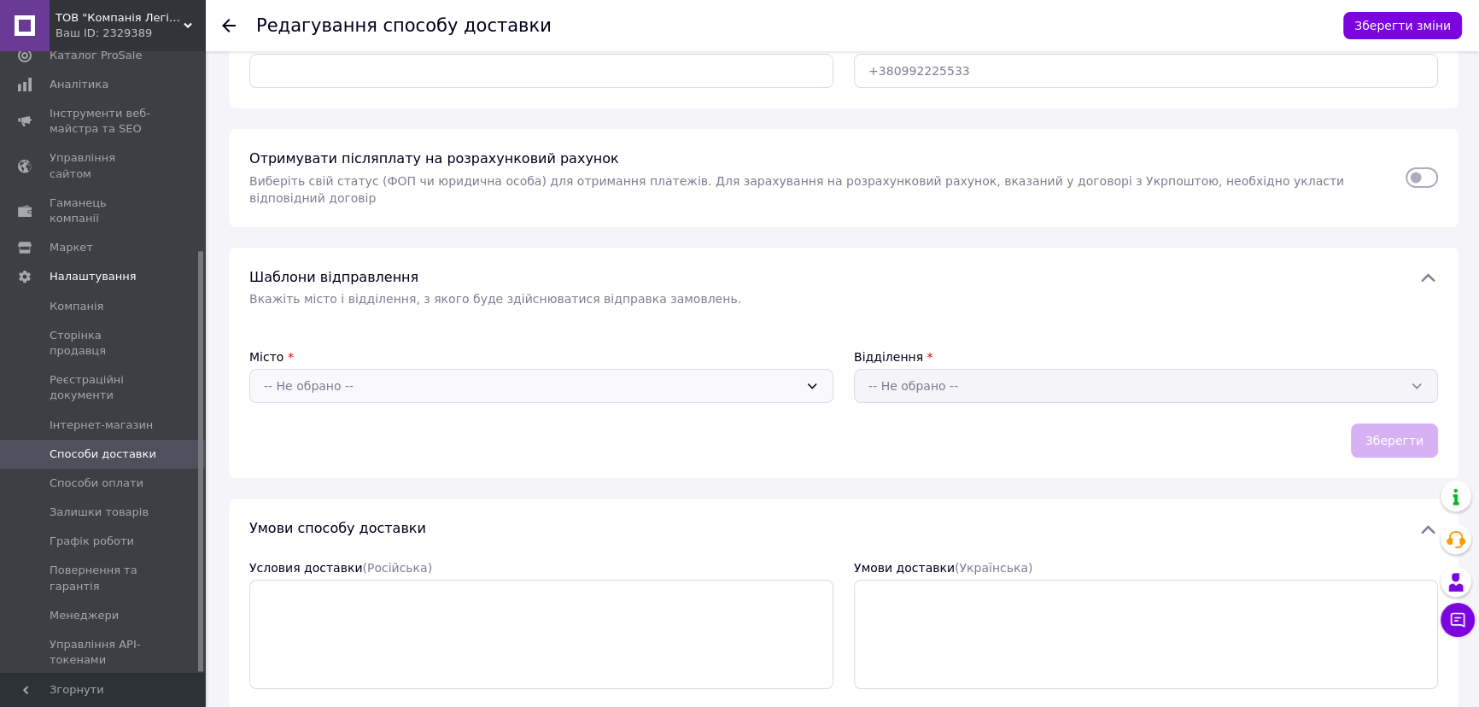
click at [497, 377] on div "-- Не обрано --" at bounding box center [531, 386] width 534 height 19
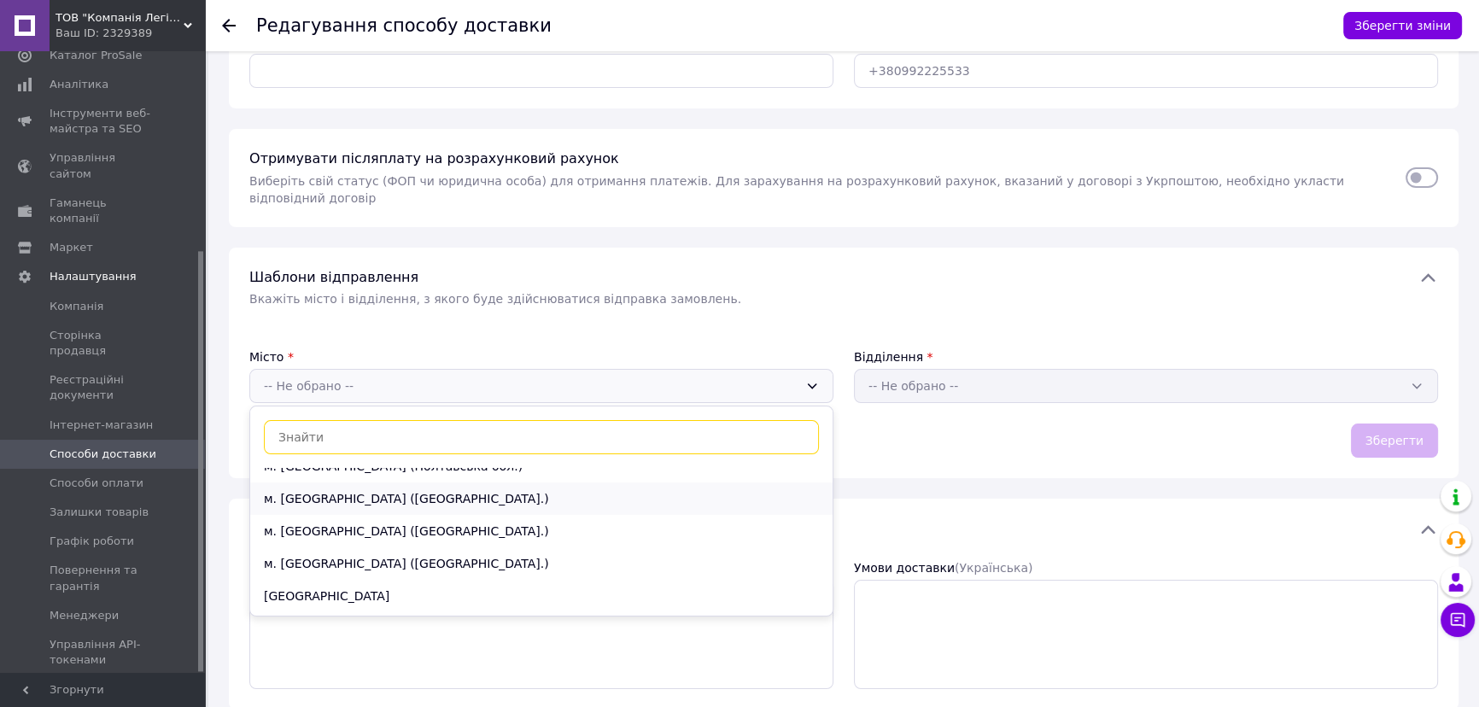
click at [405, 482] on div "м. [GEOGRAPHIC_DATA] ([GEOGRAPHIC_DATA].)" at bounding box center [541, 498] width 582 height 32
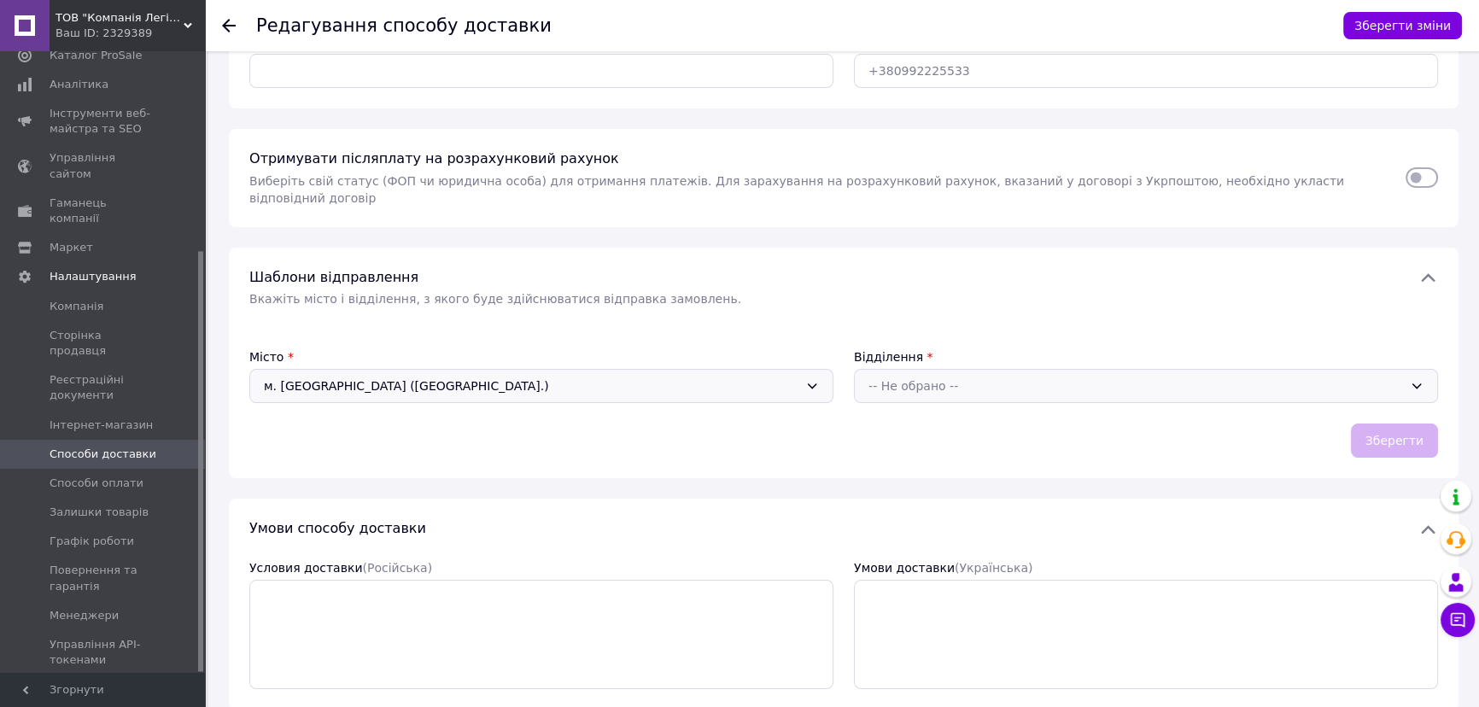
click at [905, 377] on div "-- Не обрано --" at bounding box center [1135, 386] width 534 height 19
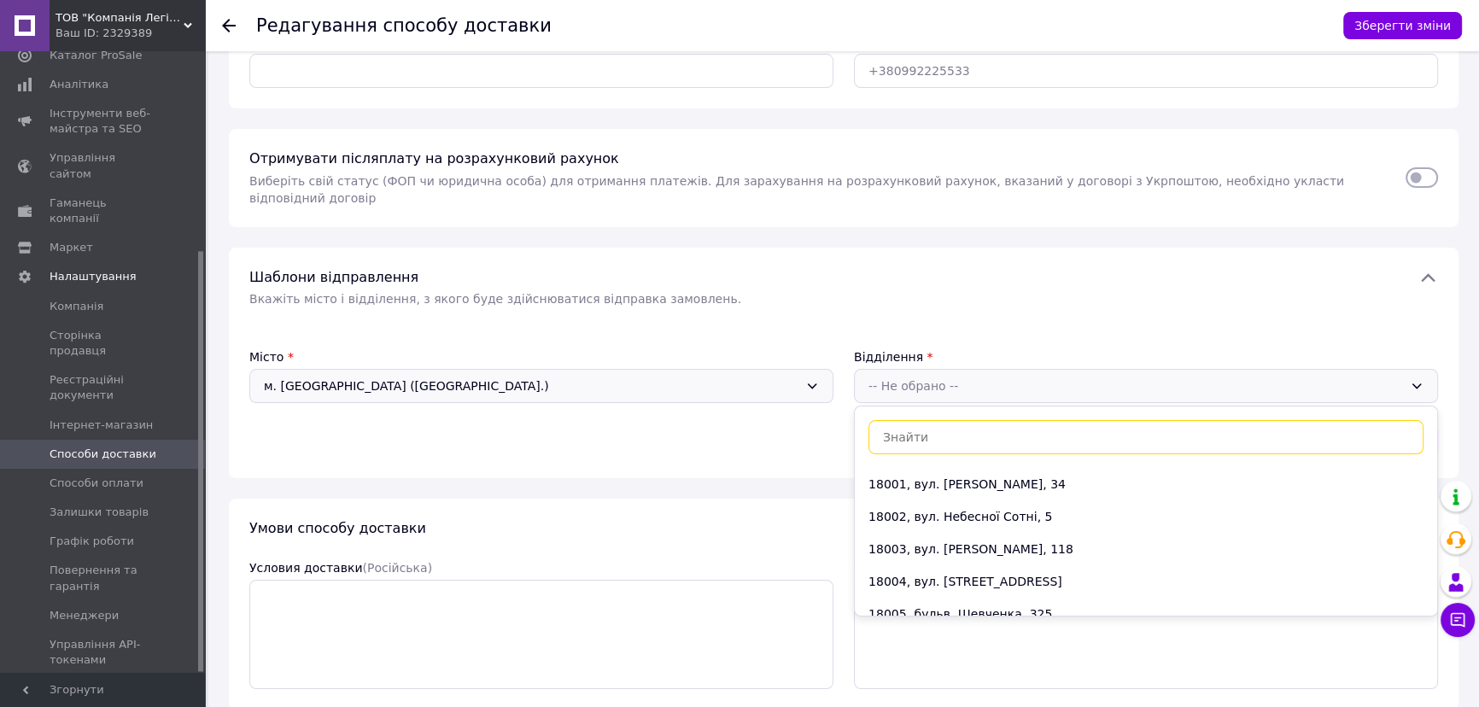
click at [791, 399] on div "Місто * м. [GEOGRAPHIC_DATA] ([GEOGRAPHIC_DATA].) Відділення * -- Не обрано -- …" at bounding box center [843, 402] width 1188 height 109
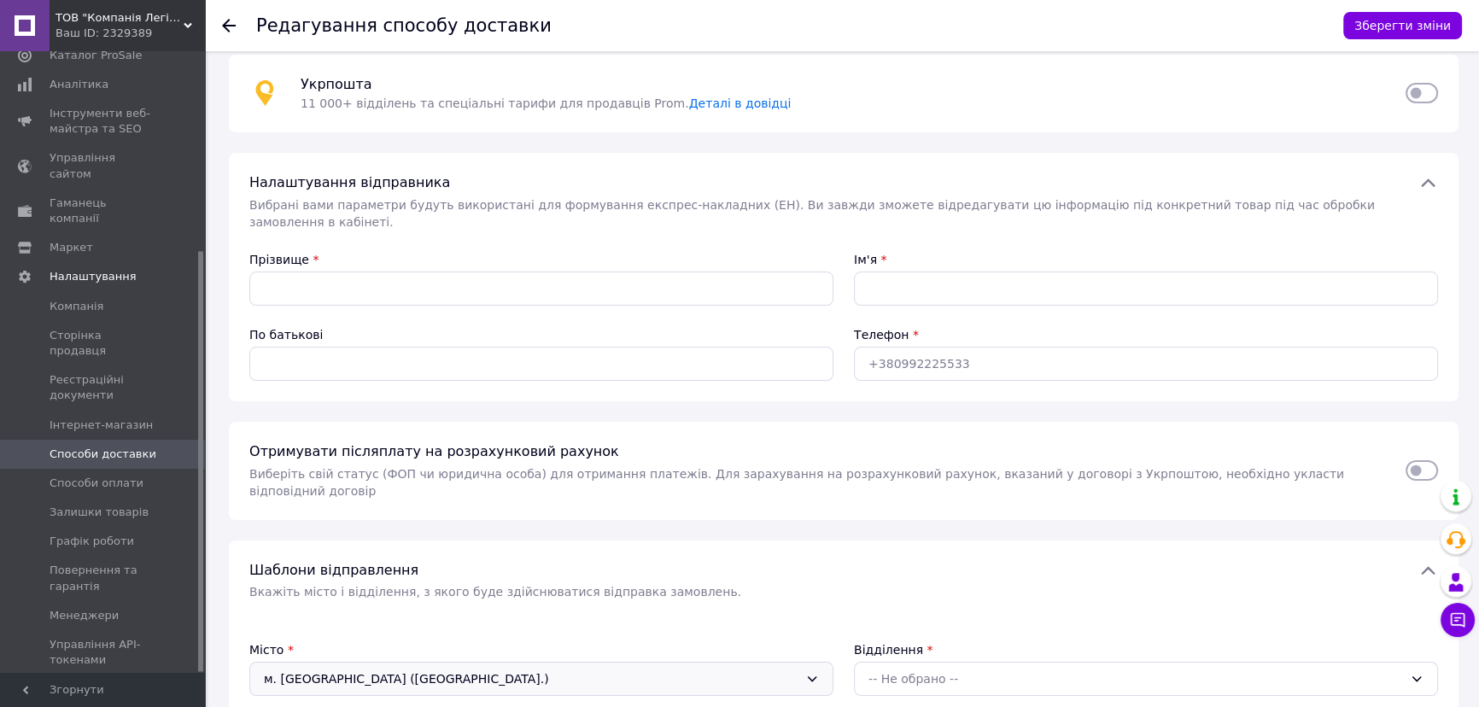
scroll to position [0, 0]
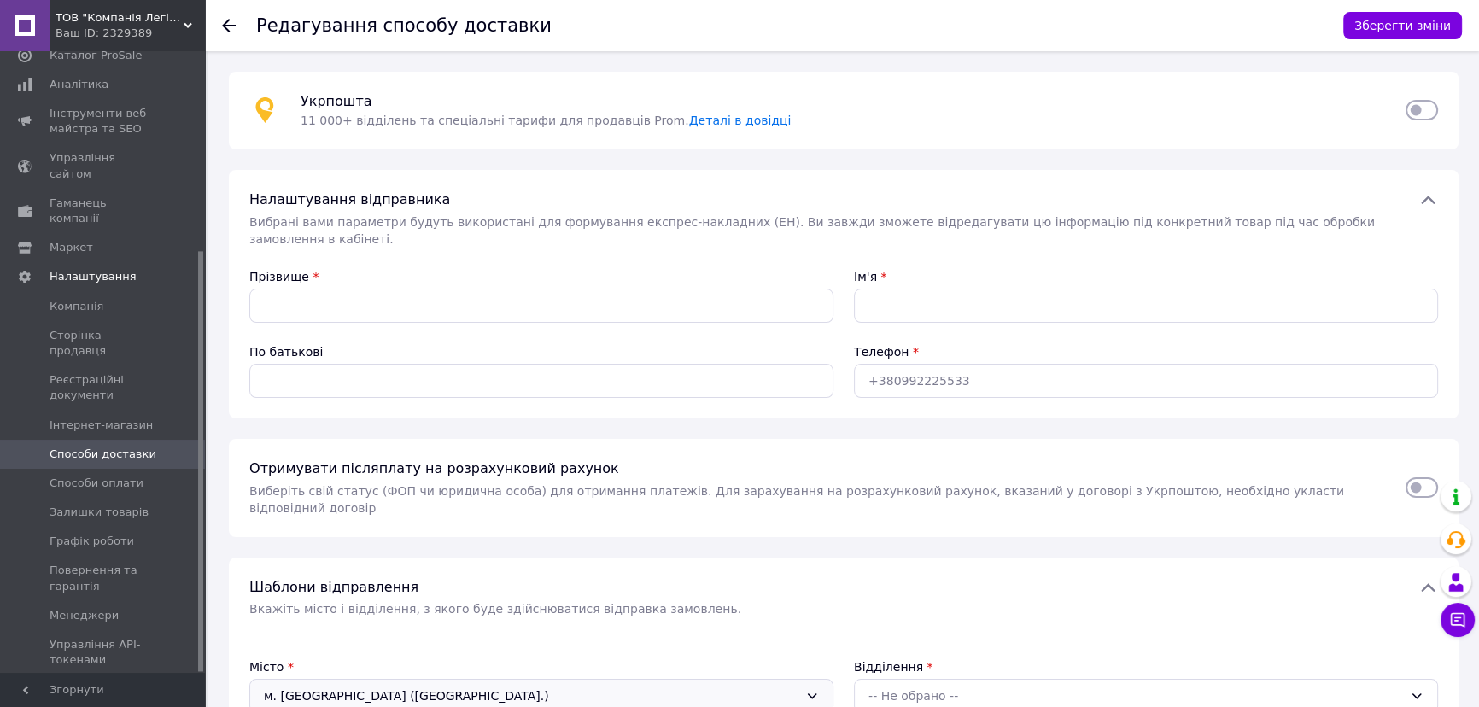
click at [234, 25] on use at bounding box center [229, 26] width 14 height 14
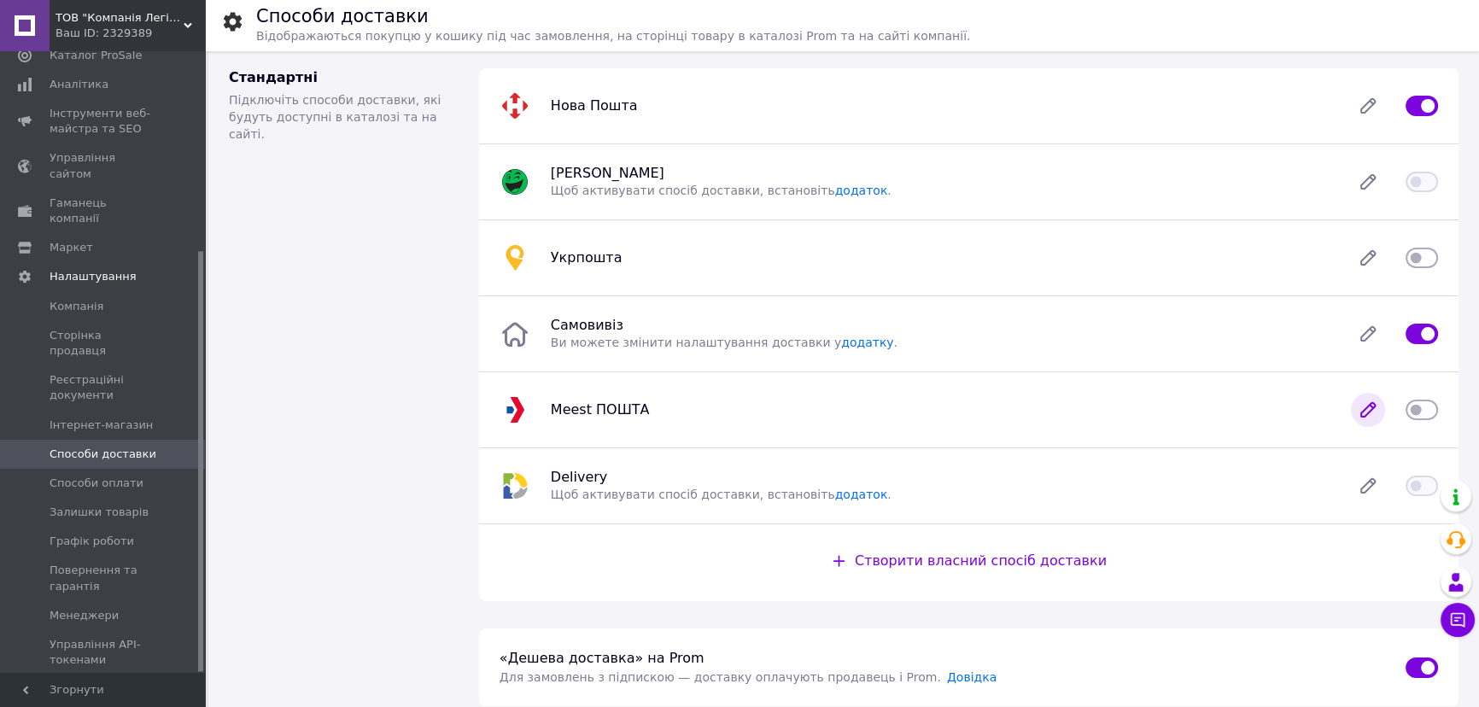
click at [1376, 414] on icon at bounding box center [1368, 410] width 34 height 34
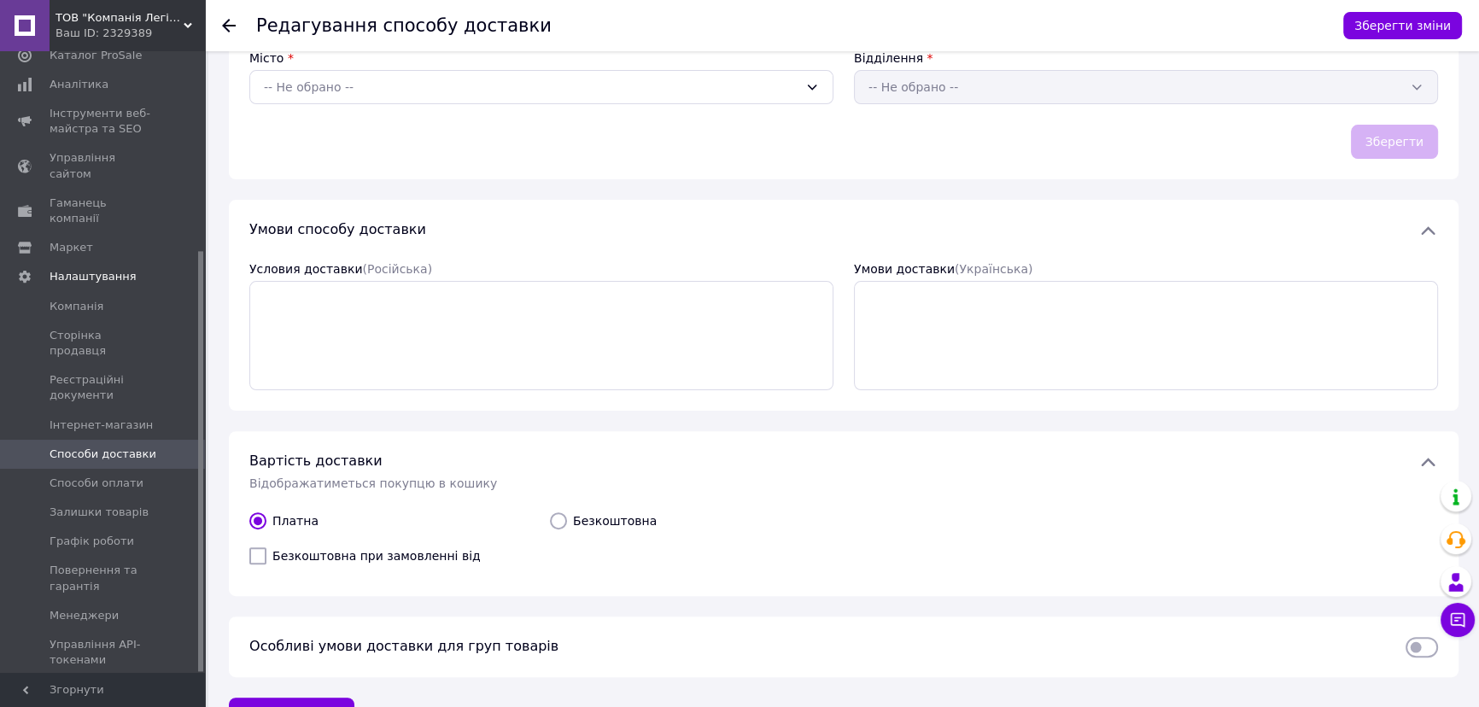
scroll to position [617, 0]
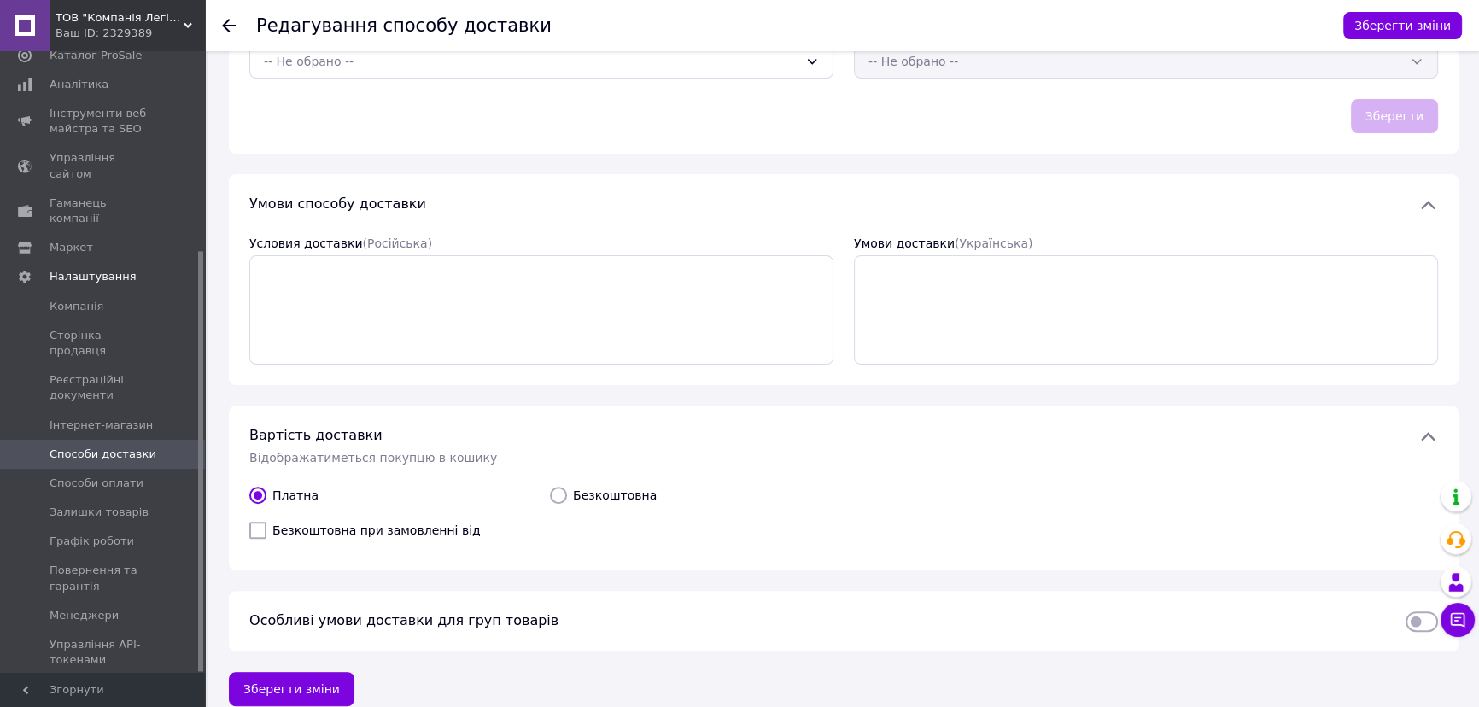
click at [254, 522] on input "Безкоштовна при замовленні від" at bounding box center [257, 530] width 17 height 17
checkbox input "true"
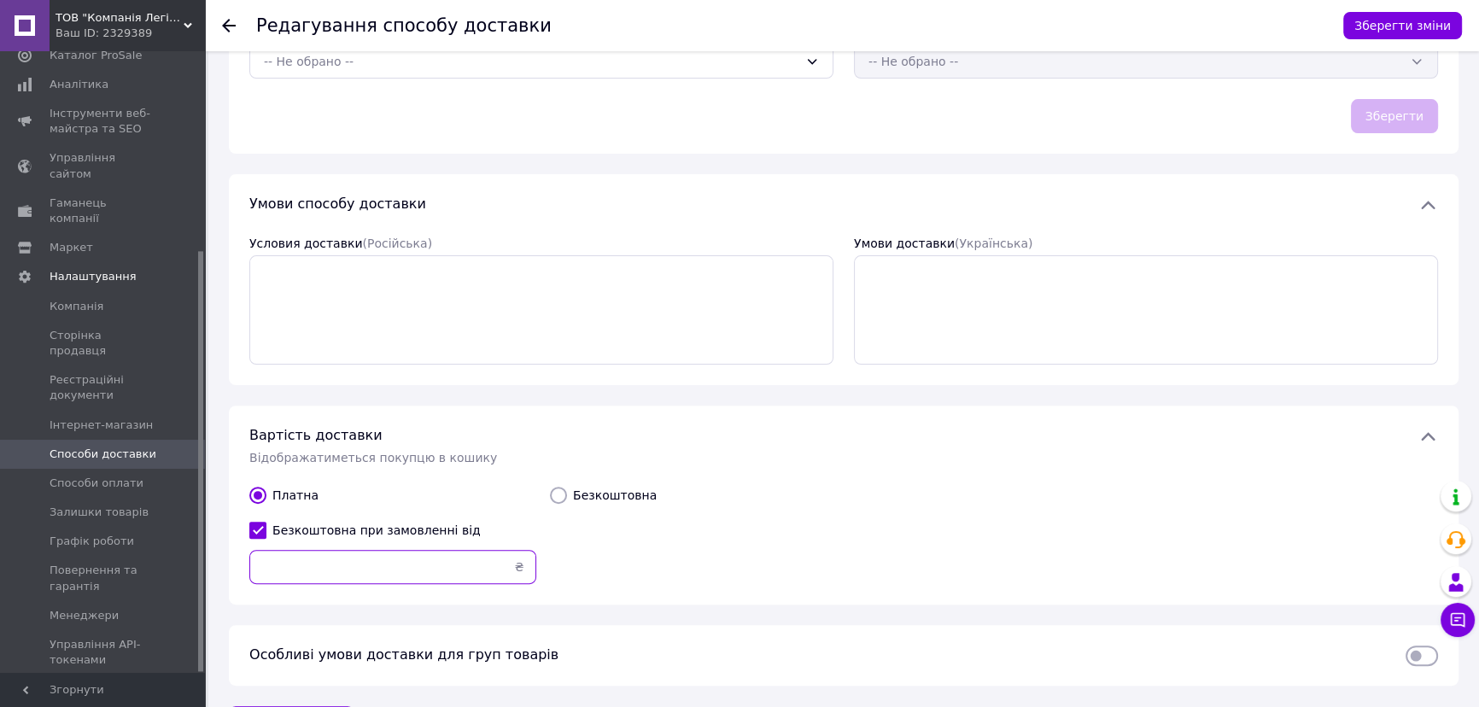
click at [311, 550] on input "text" at bounding box center [392, 567] width 287 height 34
type input "1000"
click at [589, 528] on div "Безкоштовна" at bounding box center [693, 535] width 301 height 111
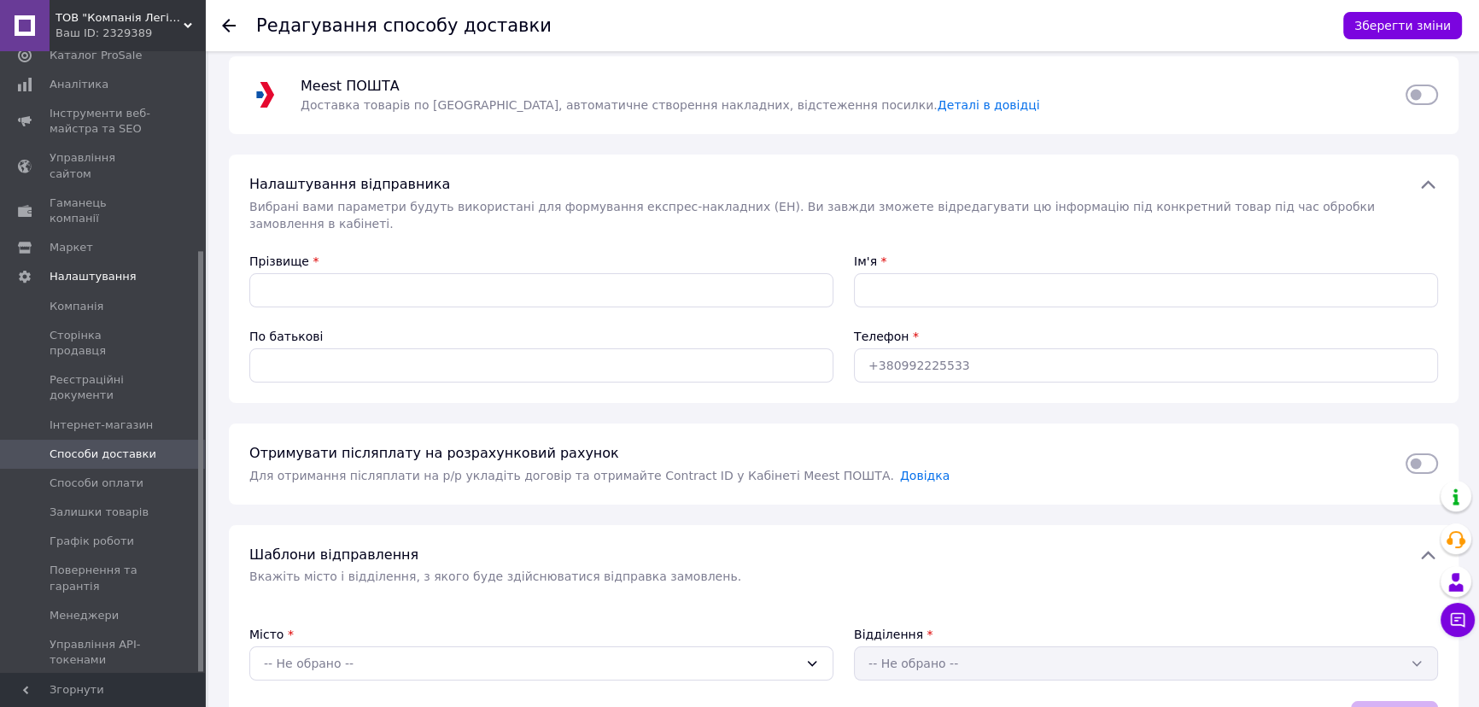
scroll to position [0, 0]
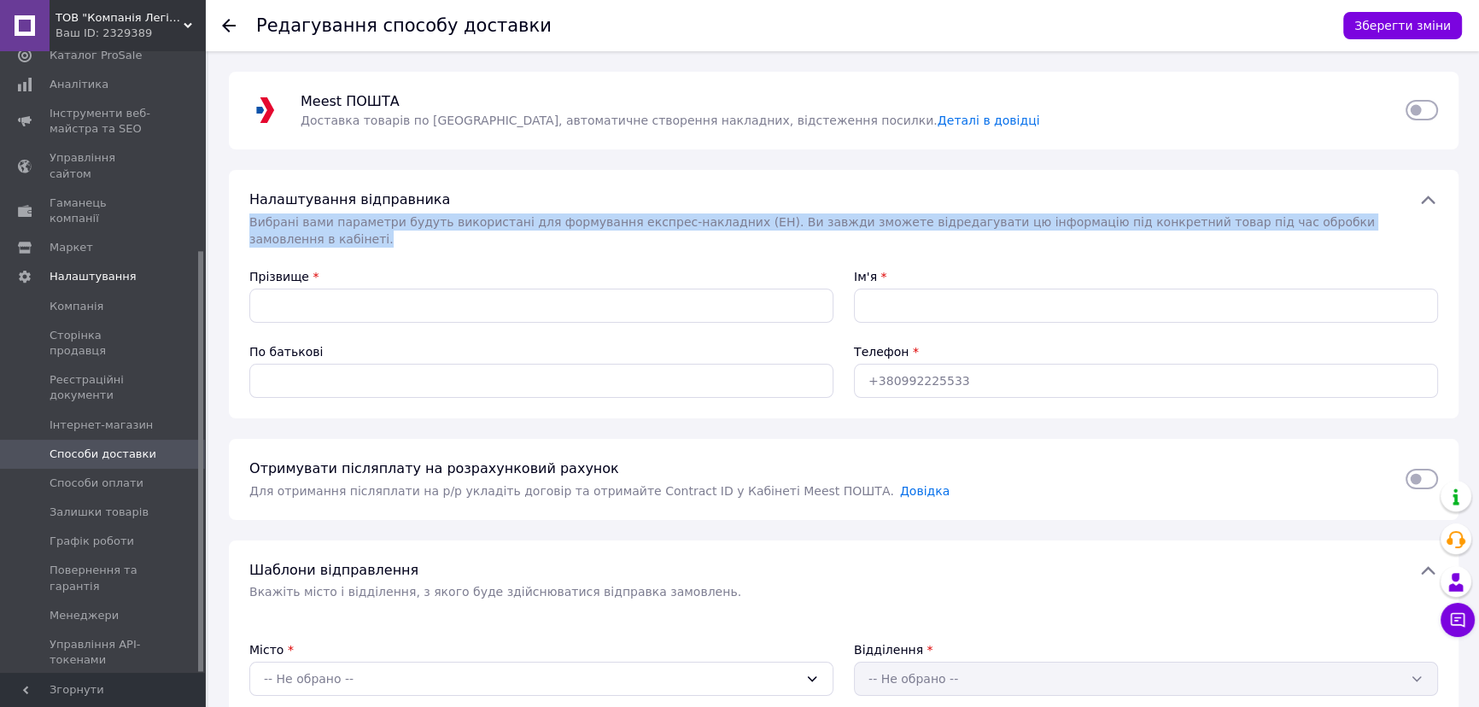
drag, startPoint x: 244, startPoint y: 222, endPoint x: 1349, endPoint y: 211, distance: 1104.8
click at [1349, 212] on div "Налаштування відправника   Вибрані вами параметри будуть використані для формув…" at bounding box center [843, 294] width 1229 height 248
copy span "Вибрані вами параметри будуть використані для формування експрес-накладних (ЕН)…"
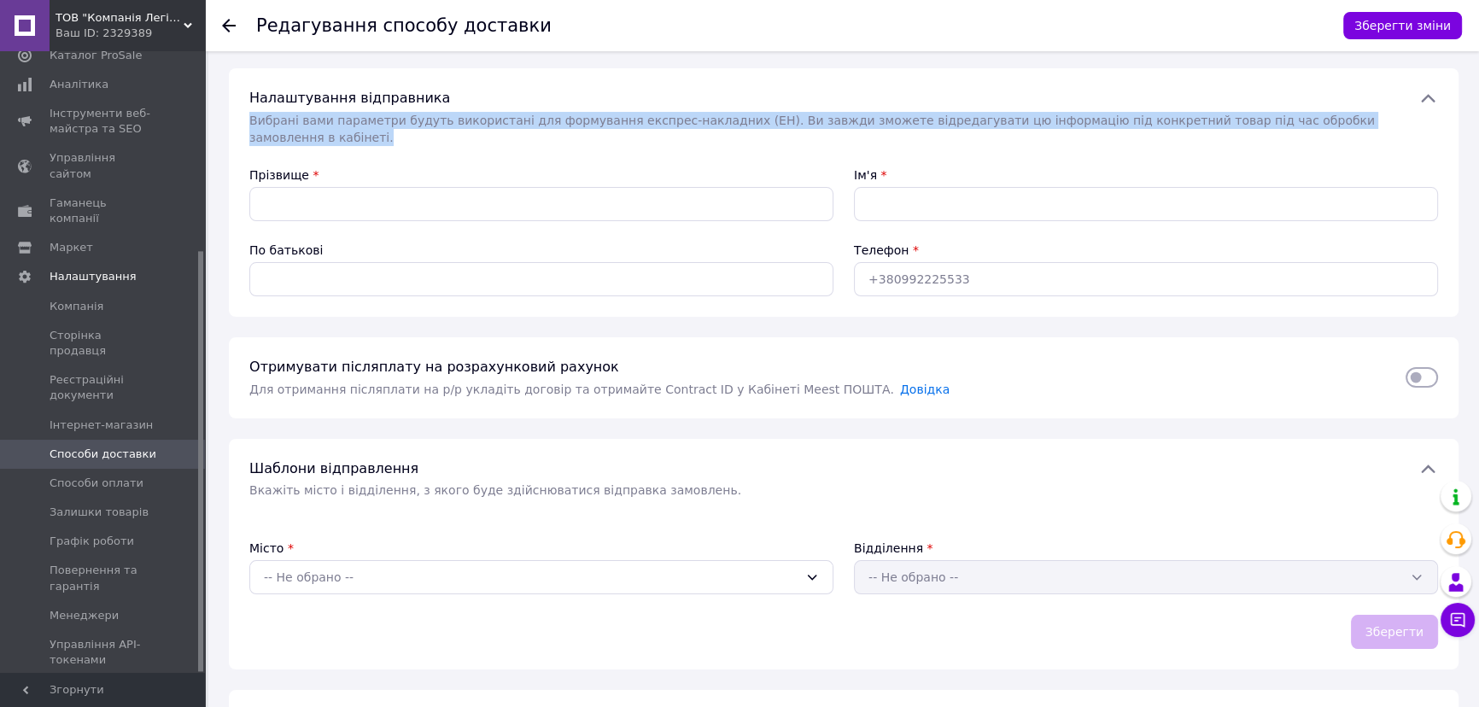
scroll to position [31, 0]
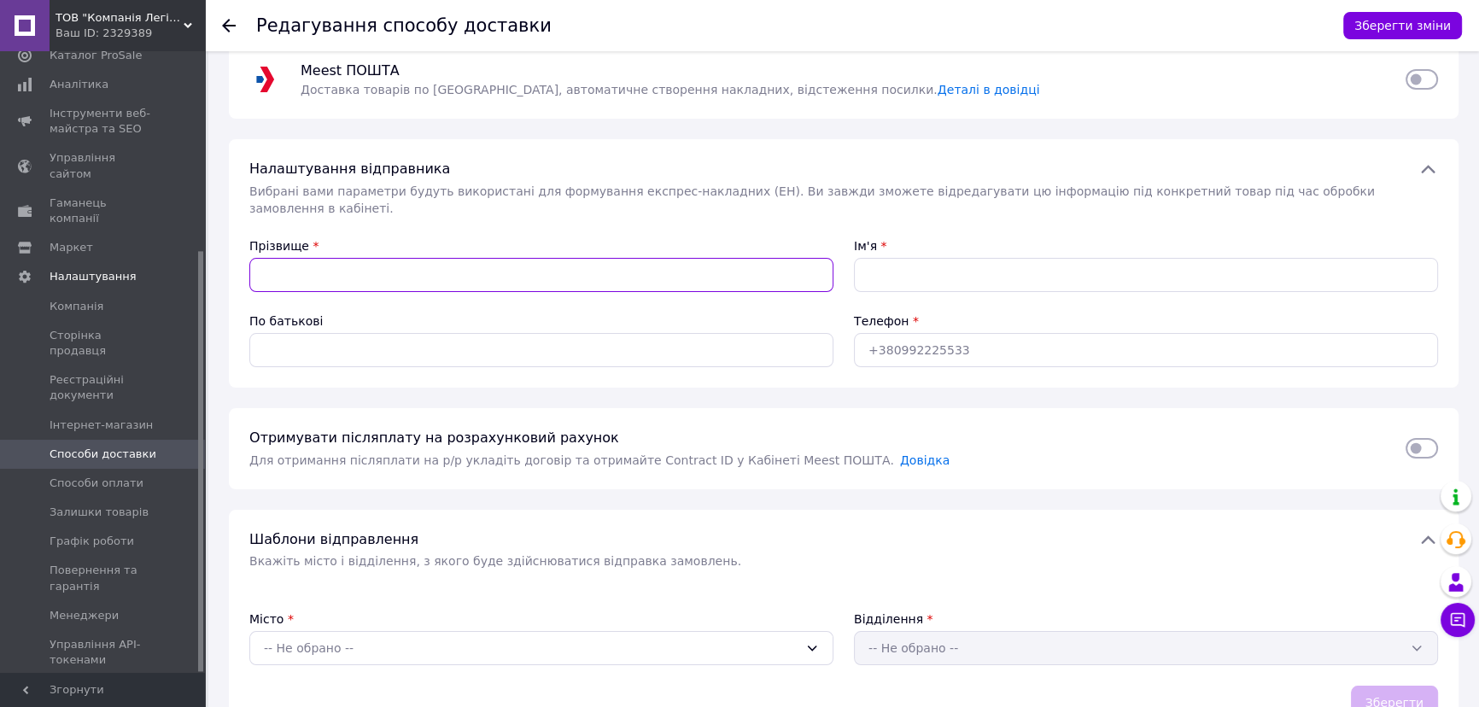
click at [330, 260] on input "Прізвище" at bounding box center [541, 275] width 584 height 34
paste input "[PERSON_NAME]"
drag, startPoint x: 330, startPoint y: 258, endPoint x: 461, endPoint y: 258, distance: 130.6
click at [461, 258] on input "[PERSON_NAME]" at bounding box center [541, 275] width 584 height 34
type input "[PERSON_NAME]"
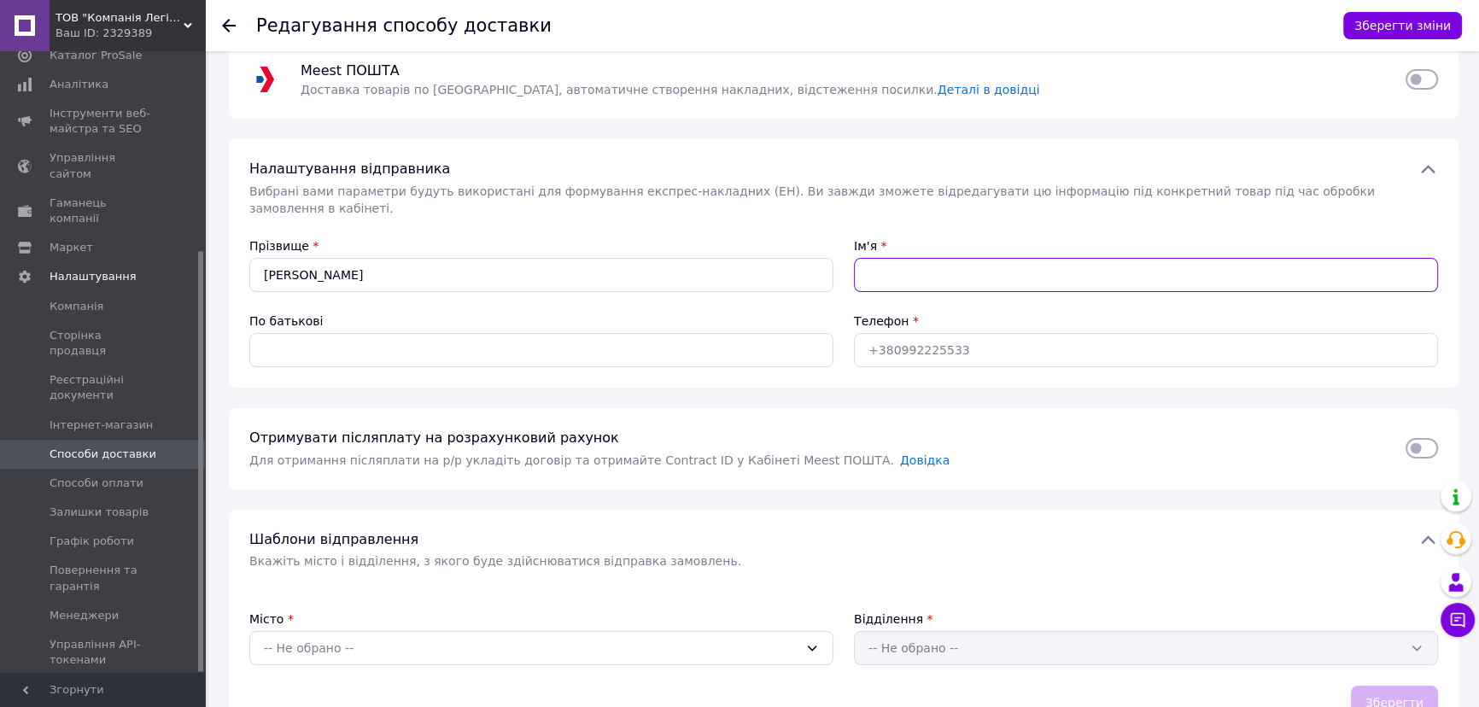
click at [894, 258] on input "Ім'я" at bounding box center [1146, 275] width 584 height 34
paste input "[PERSON_NAME]"
type input "[PERSON_NAME]"
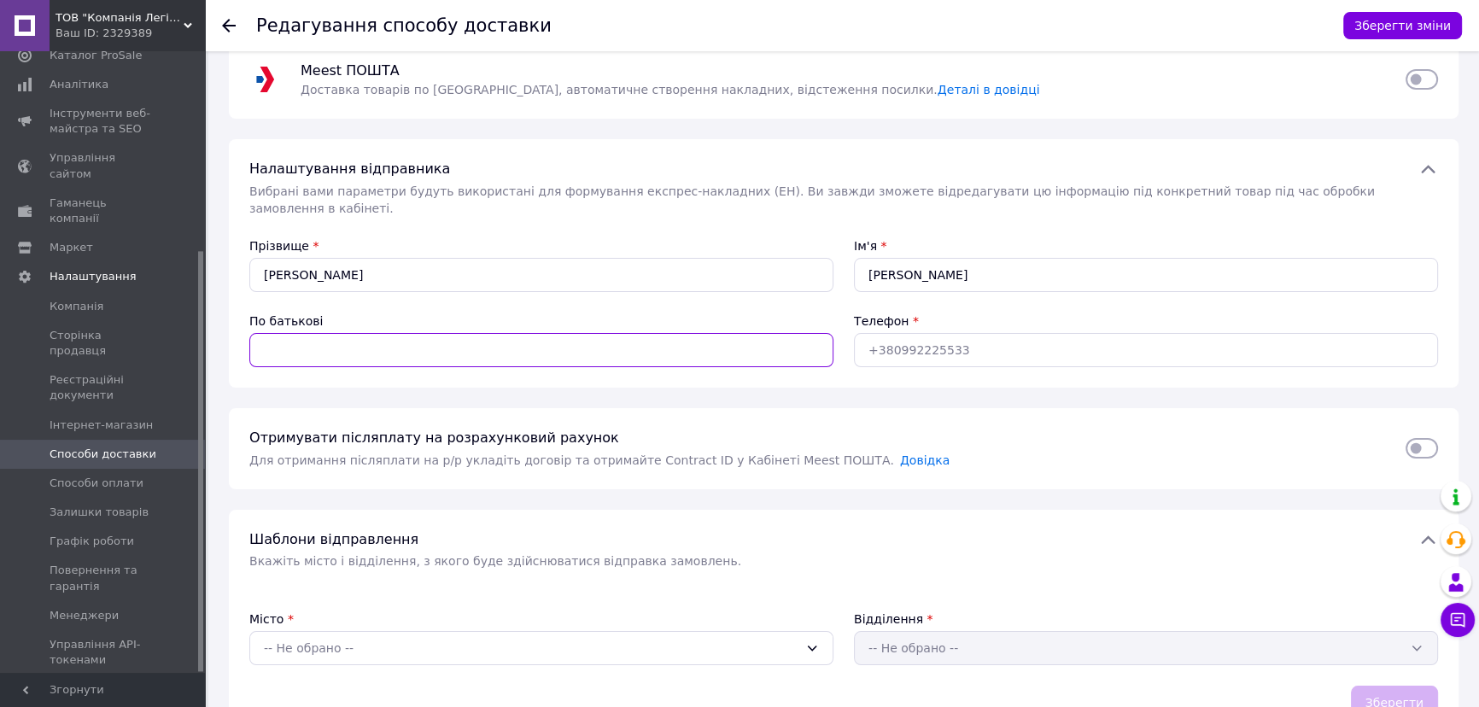
click at [332, 333] on input "По батькові" at bounding box center [541, 350] width 584 height 34
paste input "[PERSON_NAME]"
click at [290, 333] on input "[PERSON_NAME]" at bounding box center [541, 350] width 584 height 34
type input "Анатоліївна"
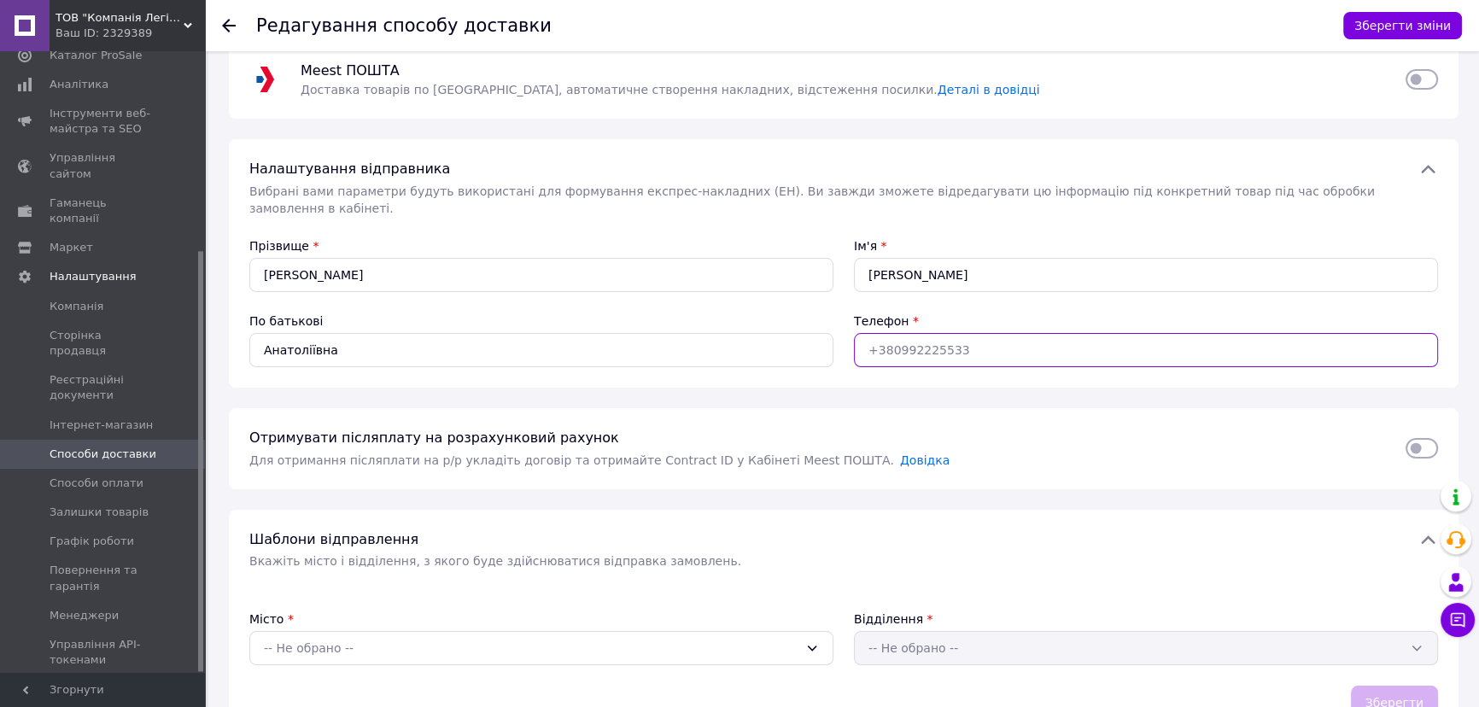
click at [1035, 340] on input "Телефон" at bounding box center [1146, 350] width 584 height 34
paste input "text"
click at [888, 333] on input "Телефон" at bounding box center [1146, 350] width 584 height 34
drag, startPoint x: 989, startPoint y: 326, endPoint x: 788, endPoint y: 330, distance: 200.7
click at [788, 330] on div "Прізвище * [PERSON_NAME] * [PERSON_NAME] батькові Анатоліївна Телефон *" at bounding box center [843, 302] width 1209 height 150
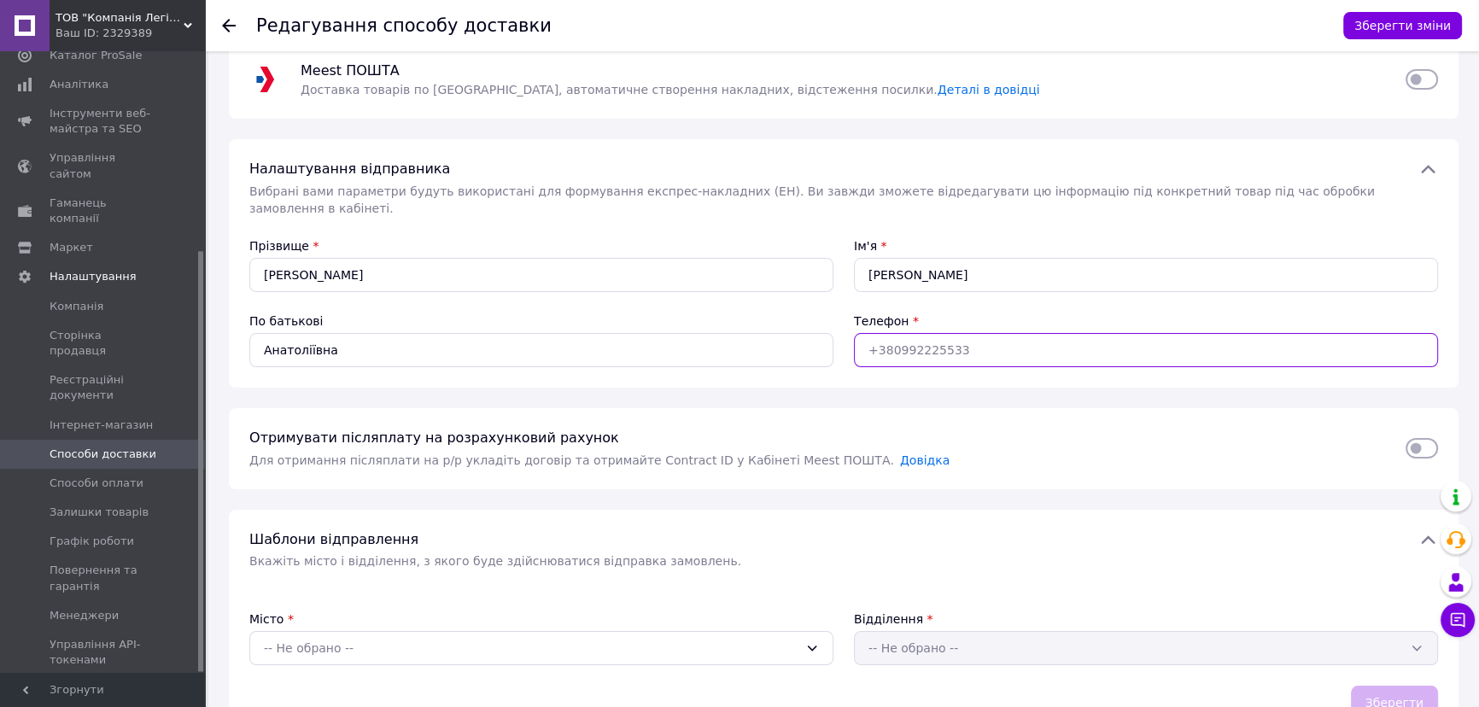
paste input "text"
click at [908, 339] on input "Телефон" at bounding box center [1146, 350] width 584 height 34
paste input "text"
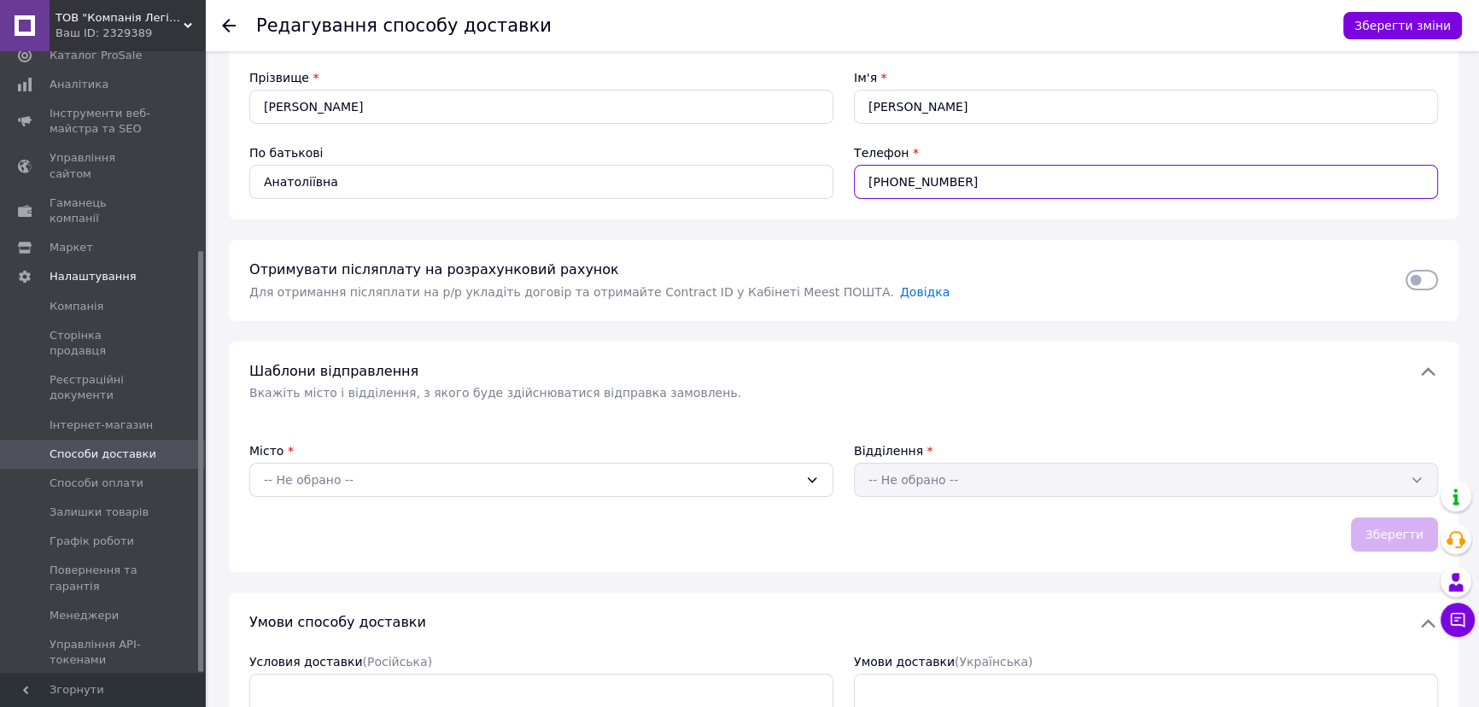
scroll to position [232, 0]
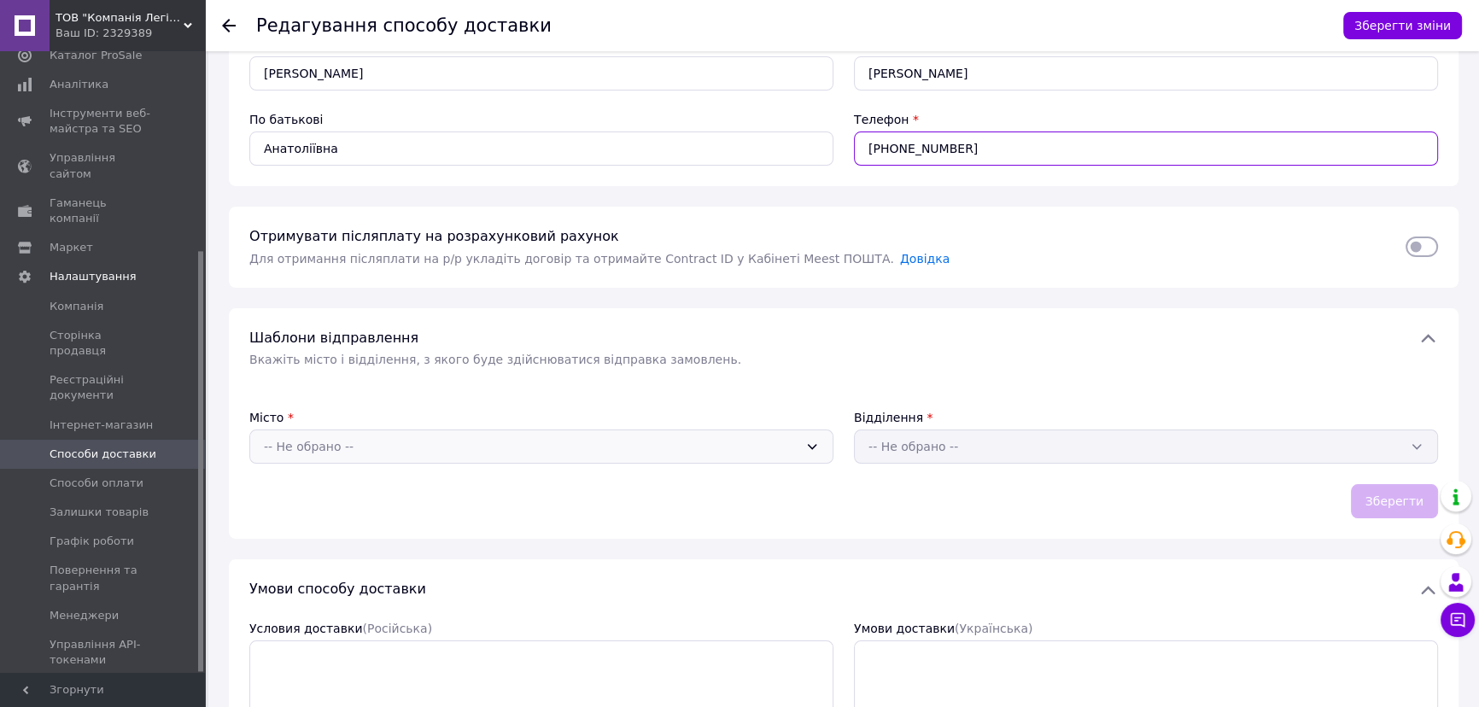
type input "[PHONE_NUMBER]"
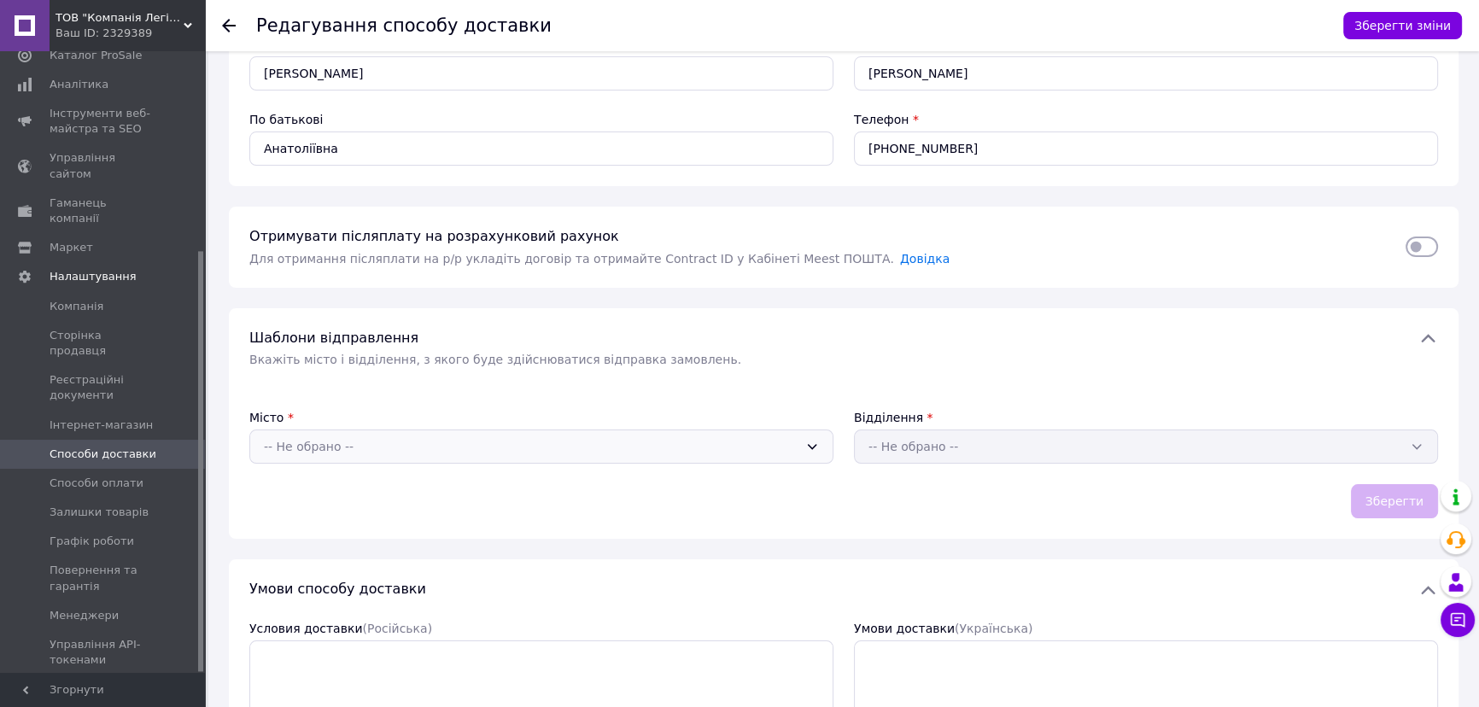
click at [444, 437] on div "-- Не обрано --" at bounding box center [531, 446] width 534 height 19
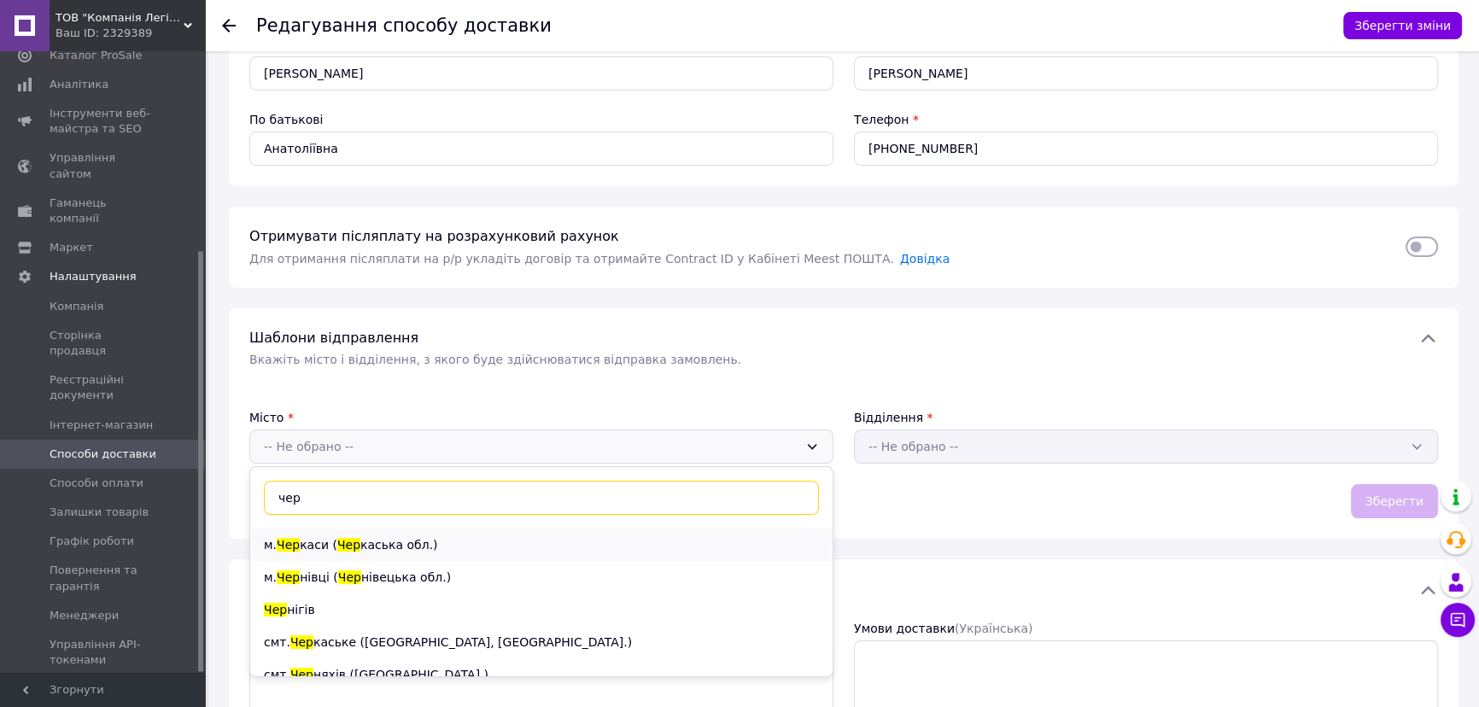
type input "чер"
click at [360, 538] on span "каська обл.)" at bounding box center [399, 545] width 78 height 14
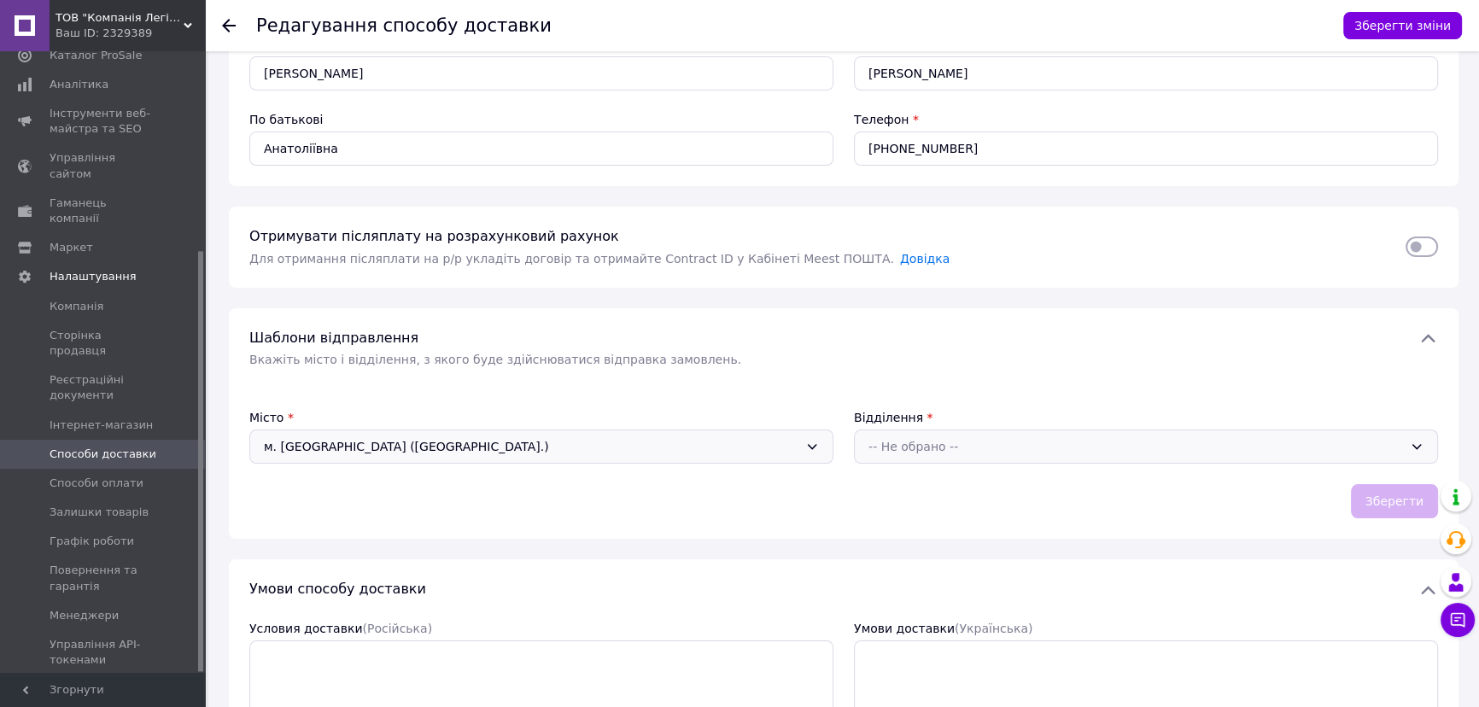
click at [971, 437] on div "-- Не обрано --" at bounding box center [1135, 446] width 534 height 19
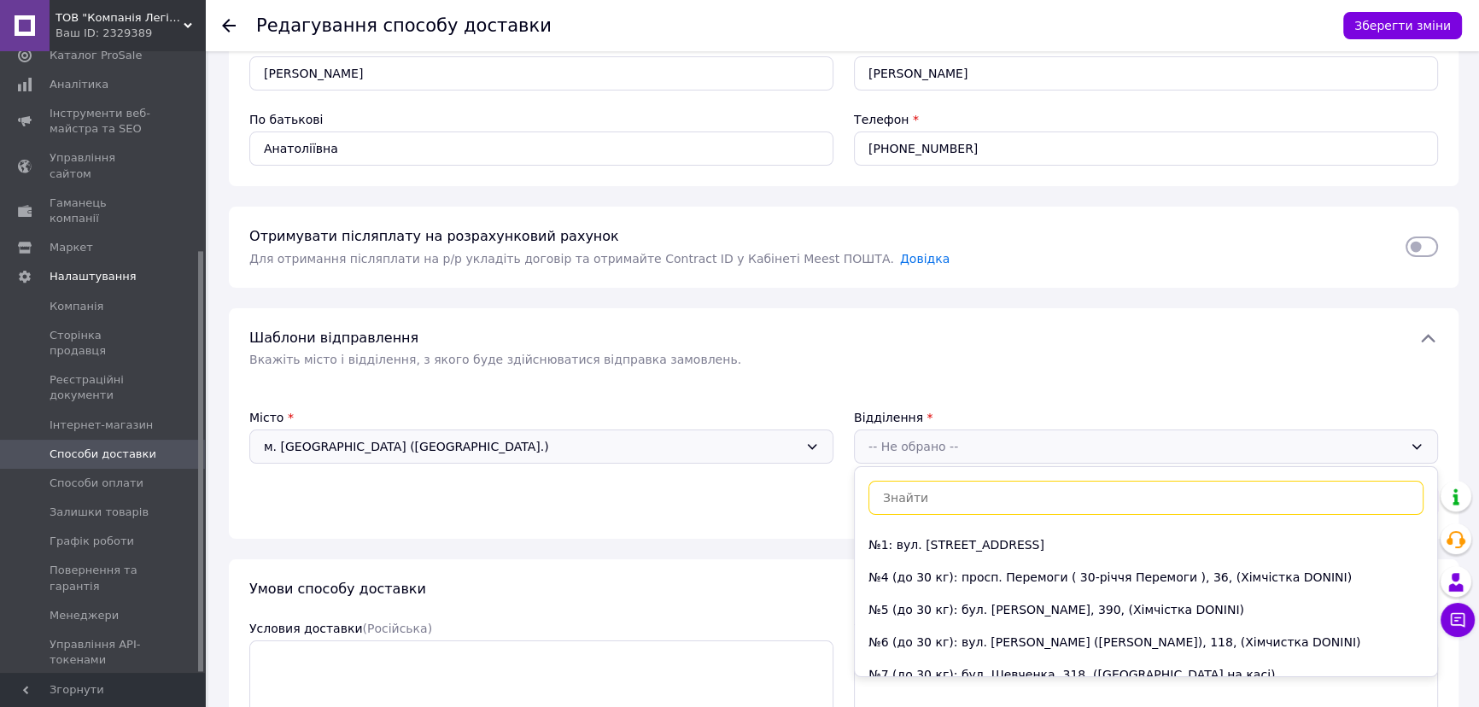
click at [748, 473] on div "Місто * м. [GEOGRAPHIC_DATA] ([GEOGRAPHIC_DATA].) Відділення * -- Не обрано -- …" at bounding box center [843, 463] width 1188 height 109
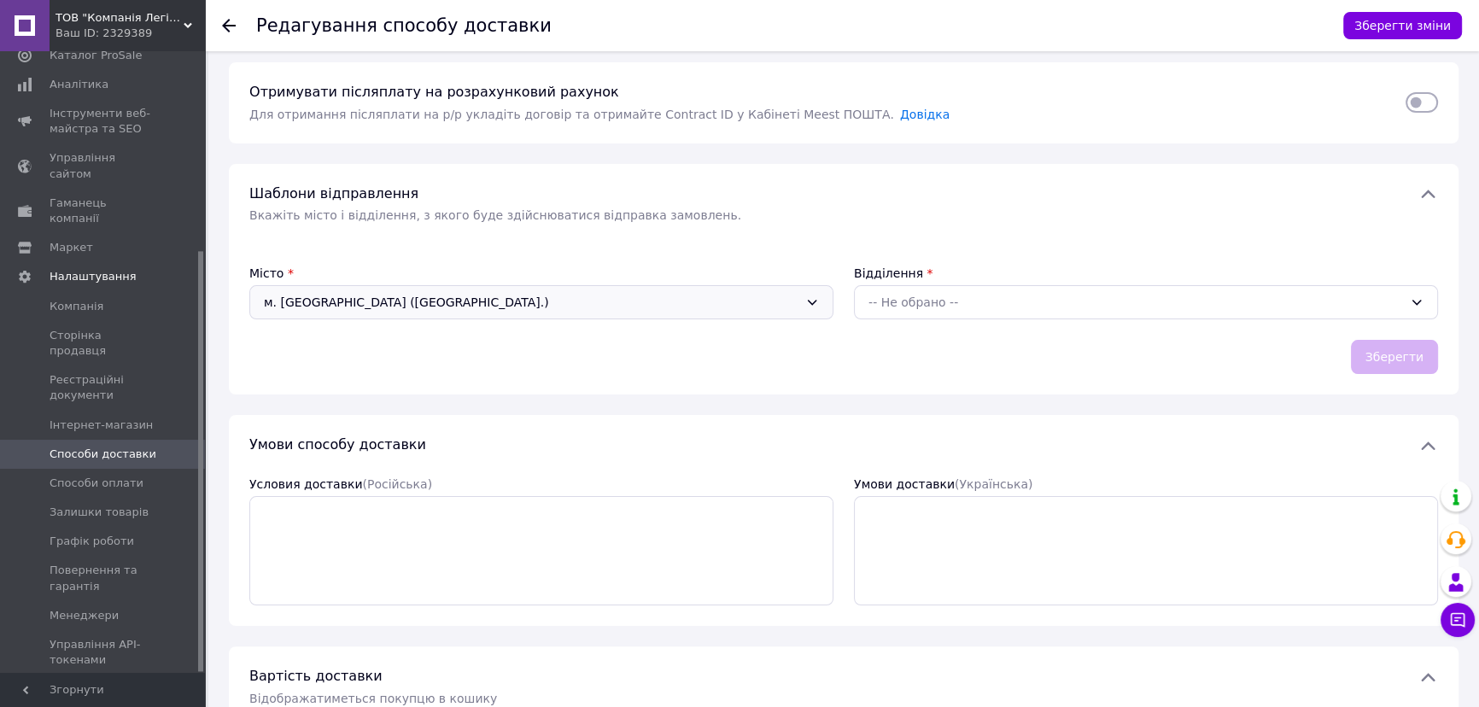
scroll to position [388, 0]
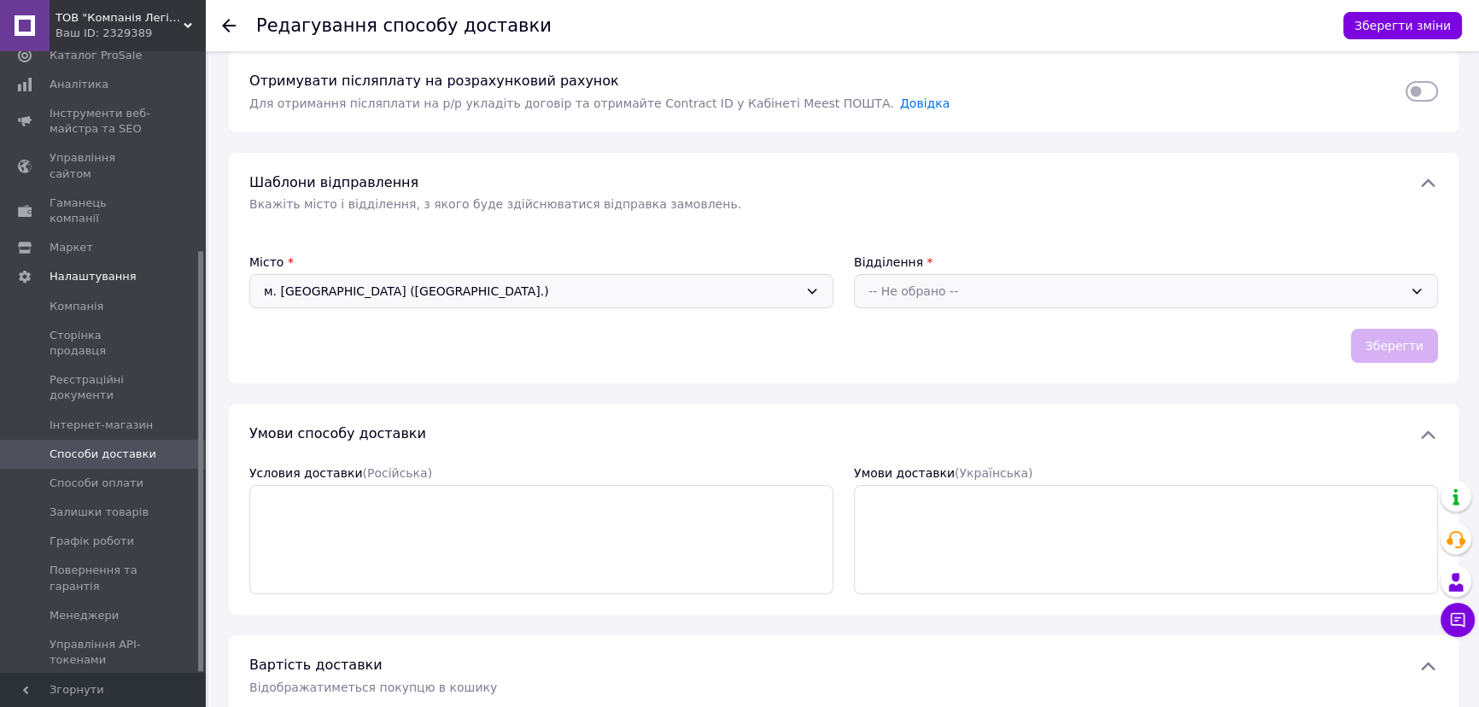
click at [1024, 274] on div "-- Не обрано --" at bounding box center [1146, 291] width 584 height 34
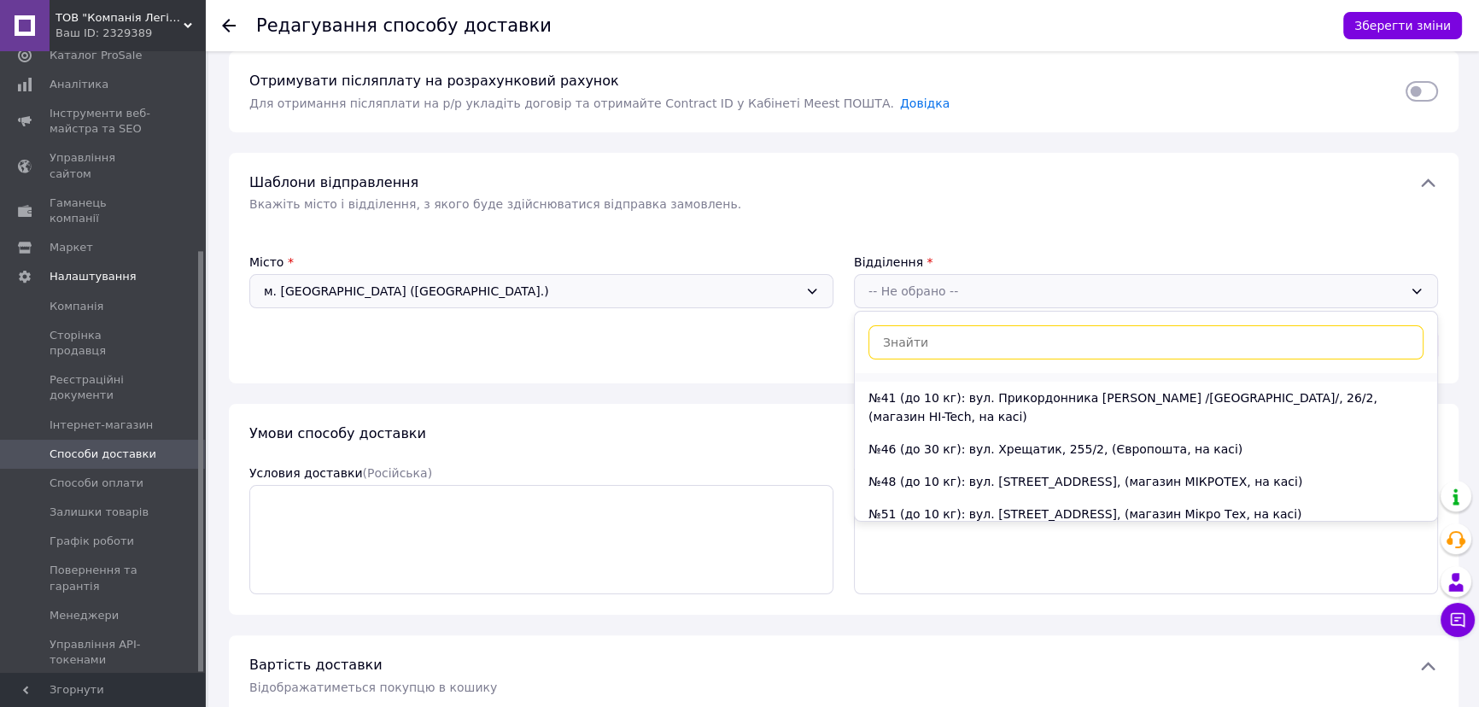
scroll to position [310, 0]
